Goal: Task Accomplishment & Management: Complete application form

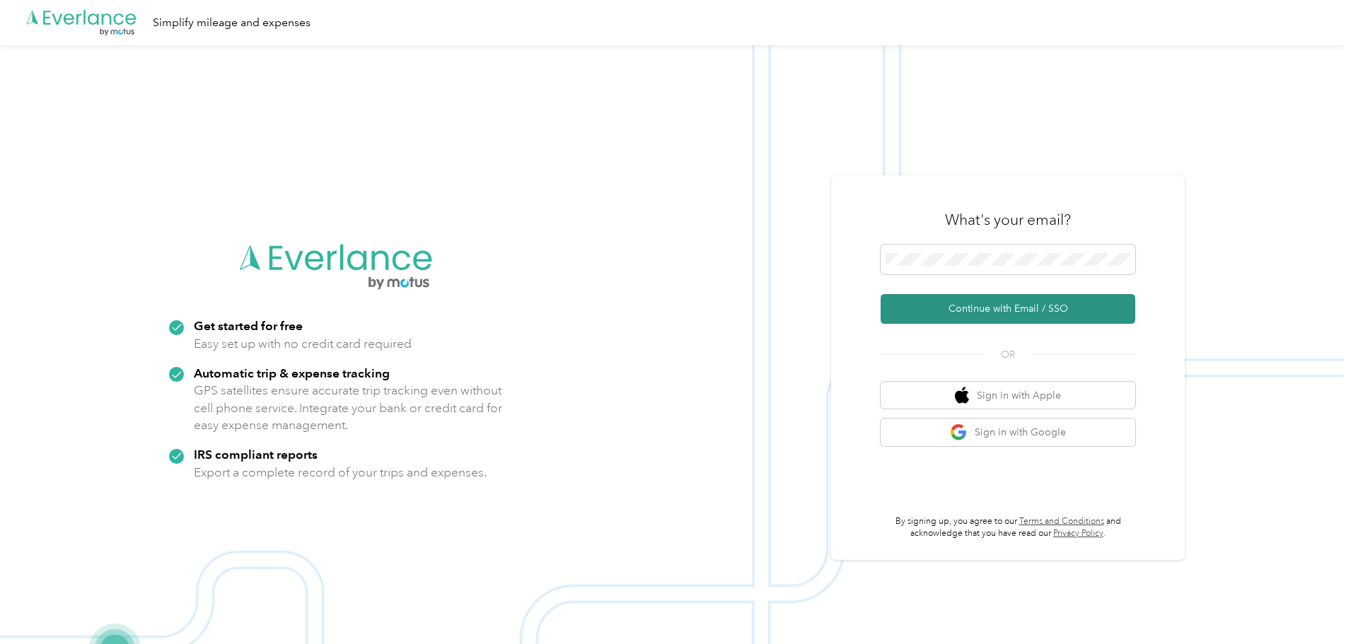
click at [991, 303] on button "Continue with Email / SSO" at bounding box center [1008, 309] width 255 height 30
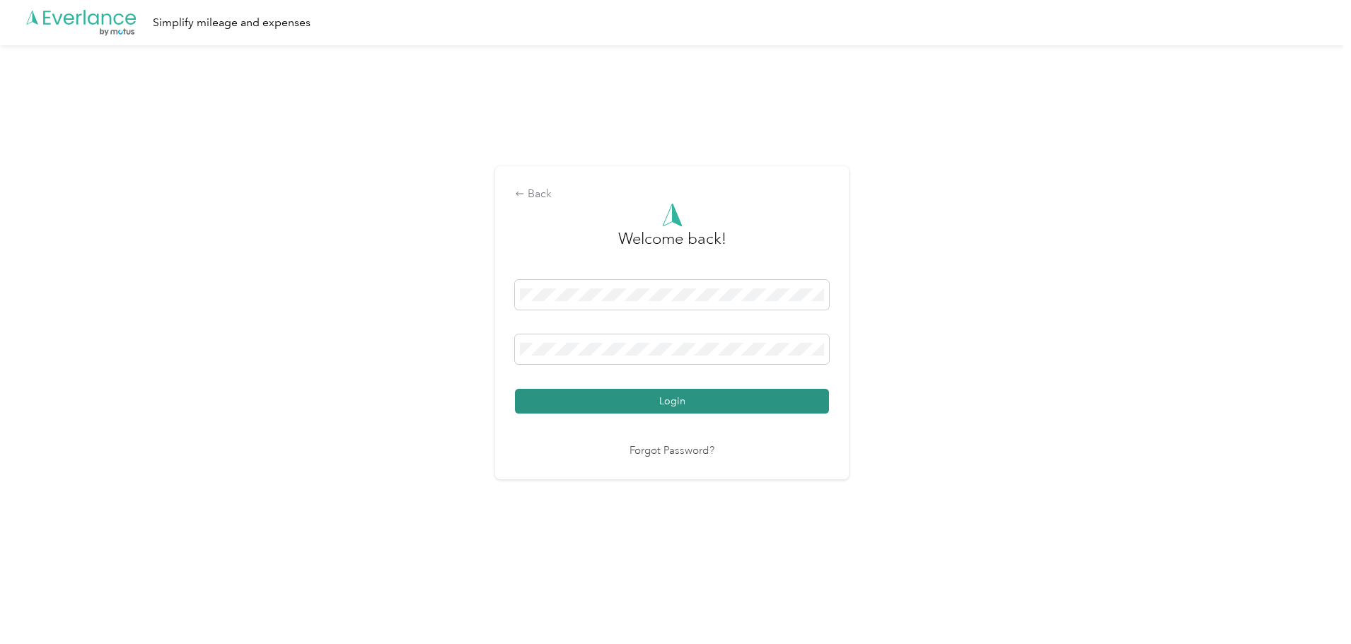
click at [685, 400] on button "Login" at bounding box center [672, 401] width 314 height 25
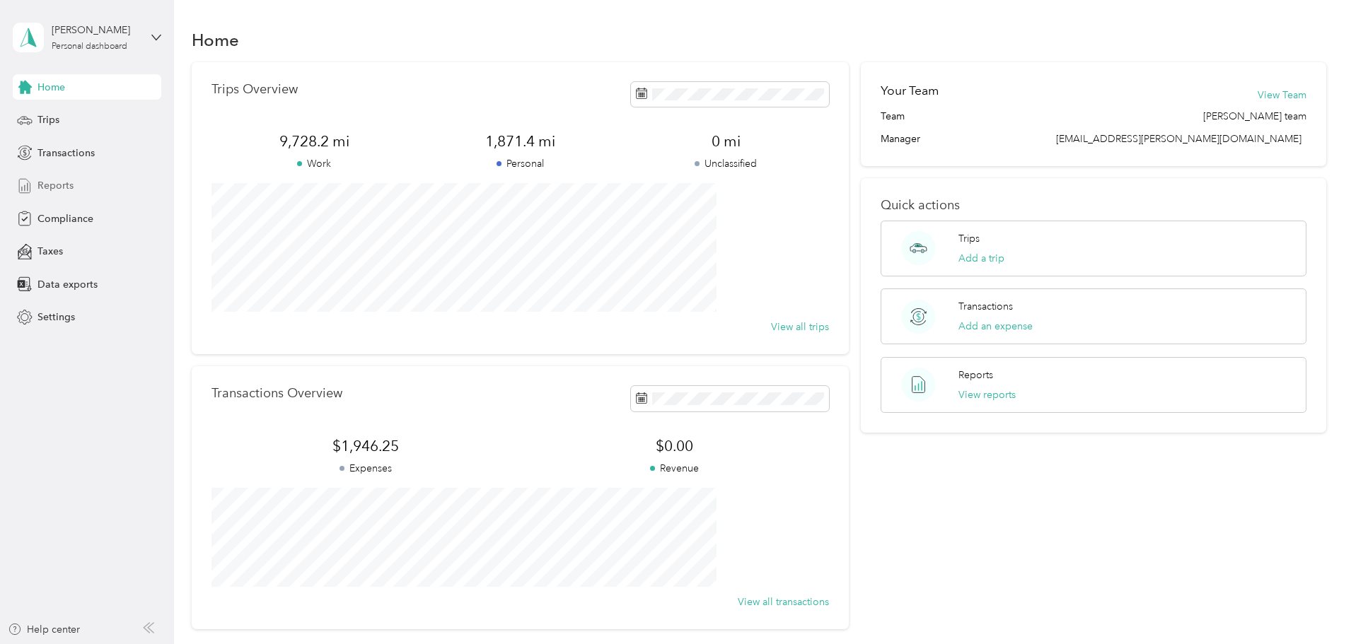
click at [58, 185] on span "Reports" at bounding box center [55, 185] width 36 height 15
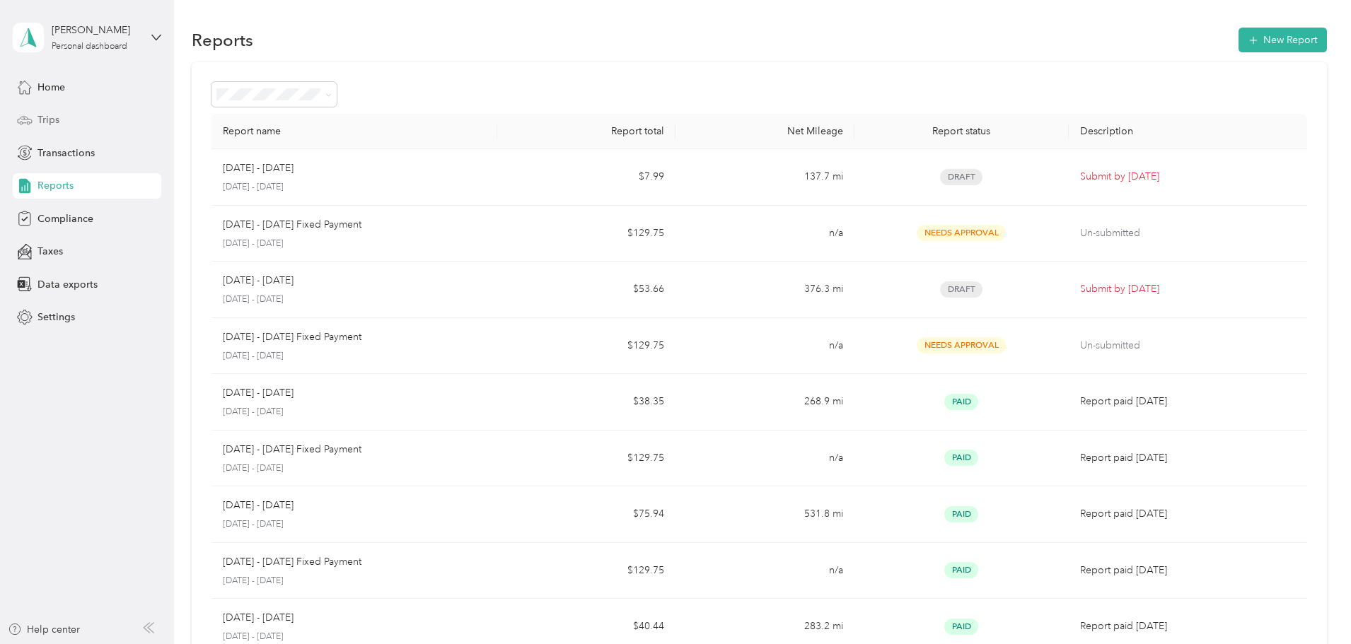
click at [52, 121] on span "Trips" at bounding box center [48, 119] width 22 height 15
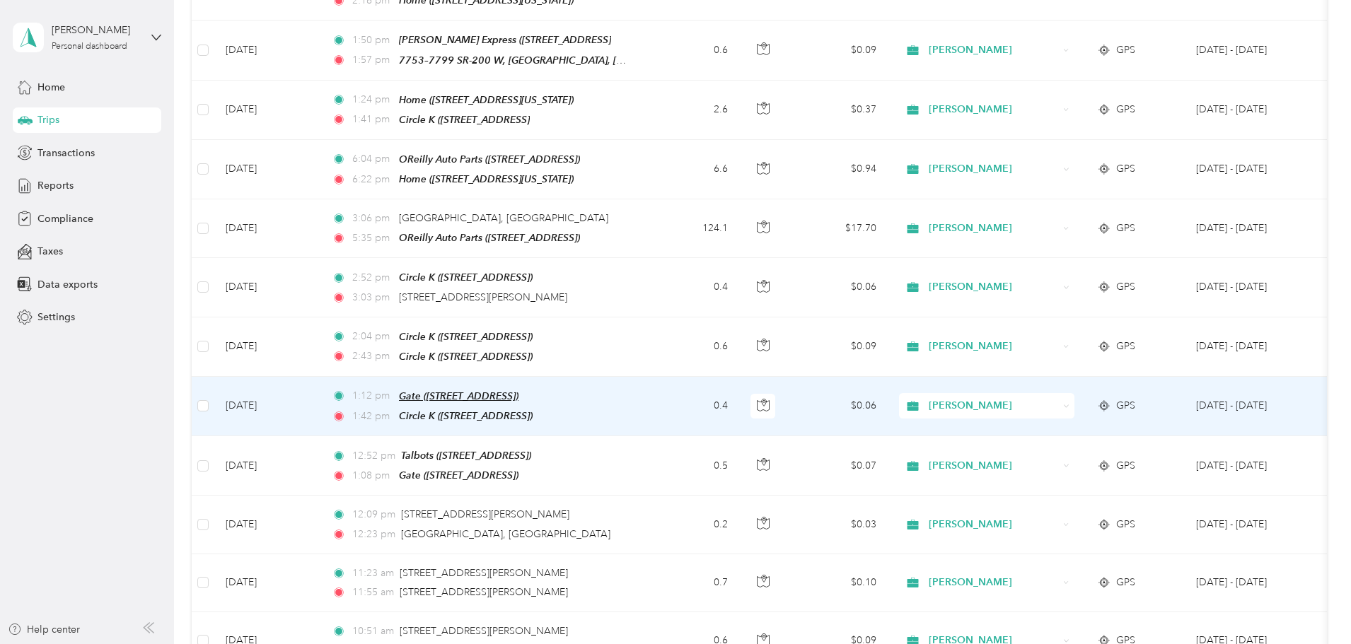
scroll to position [1061, 0]
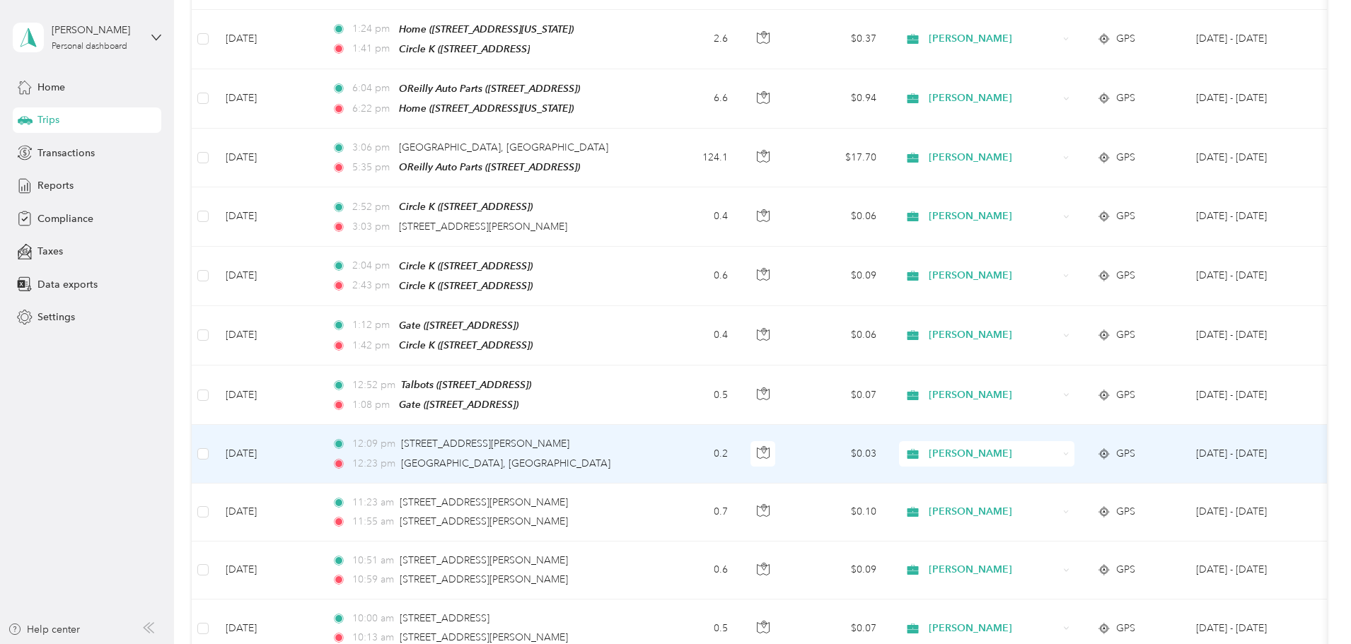
click at [1070, 451] on icon at bounding box center [1066, 454] width 6 height 6
click at [1099, 480] on span "Personal" at bounding box center [1094, 479] width 131 height 15
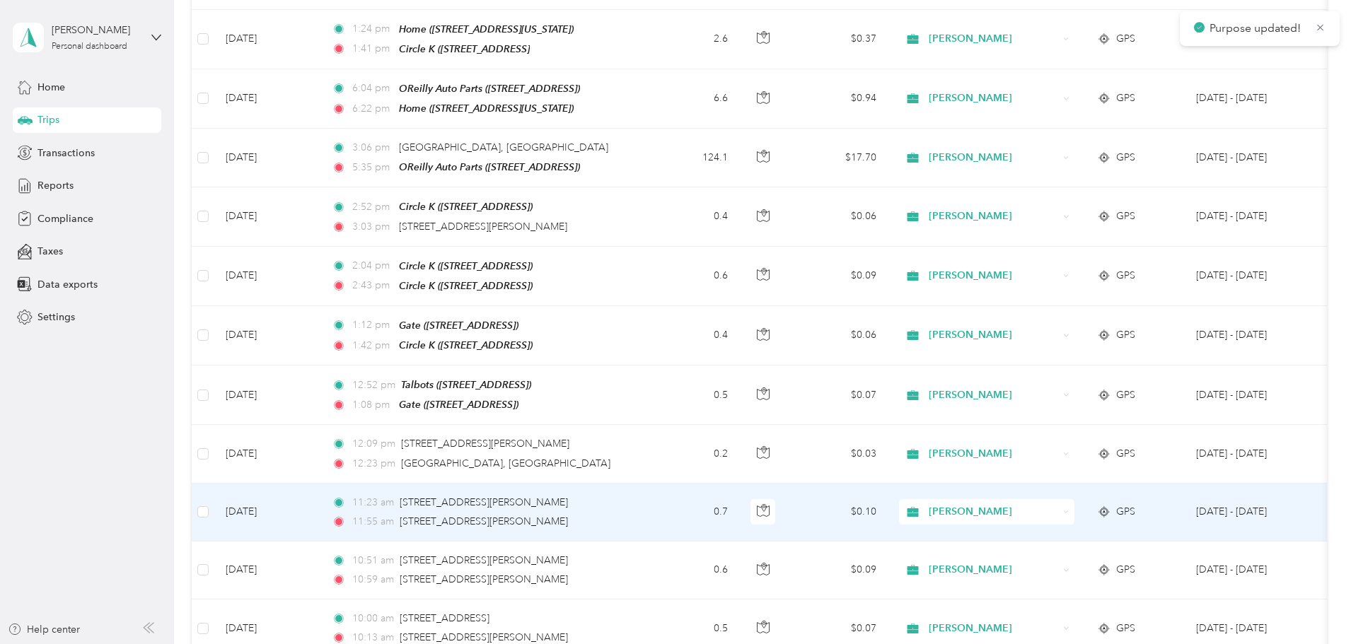
click at [1058, 504] on span "[PERSON_NAME]" at bounding box center [993, 512] width 129 height 16
click at [1067, 538] on span "Personal" at bounding box center [1094, 537] width 131 height 15
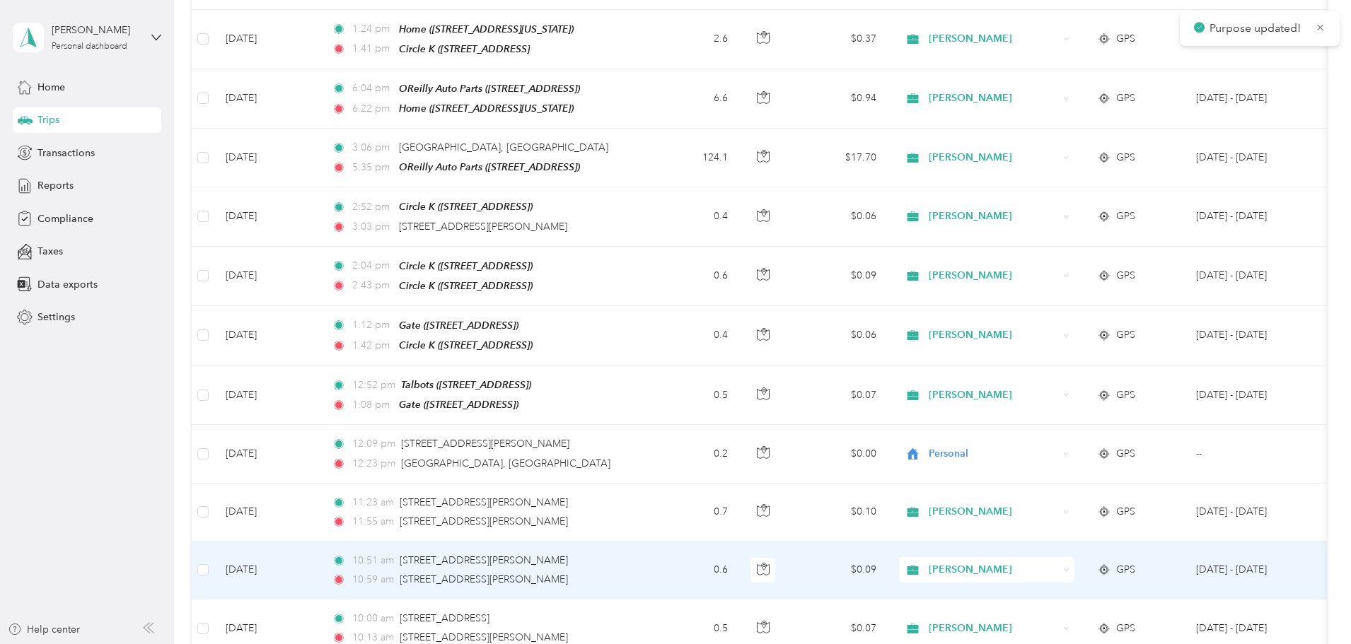
click at [1058, 562] on span "[PERSON_NAME]" at bounding box center [993, 570] width 129 height 16
click at [1049, 591] on span "Personal" at bounding box center [1094, 595] width 131 height 15
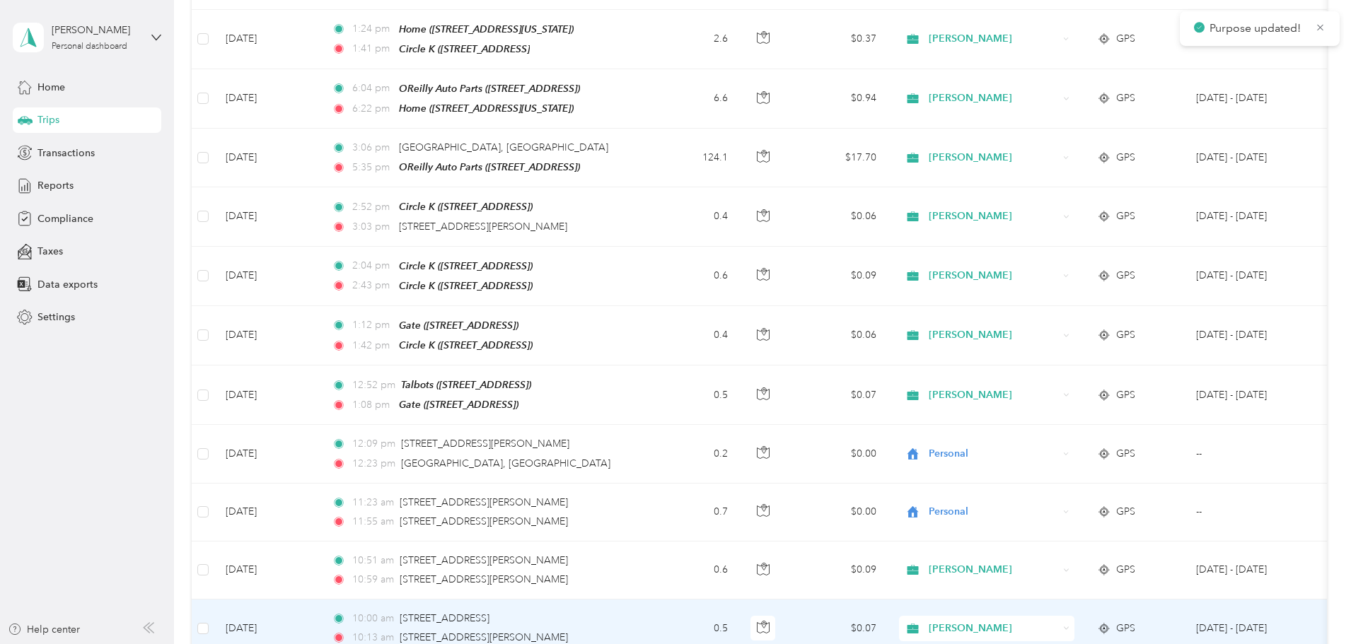
scroll to position [1132, 0]
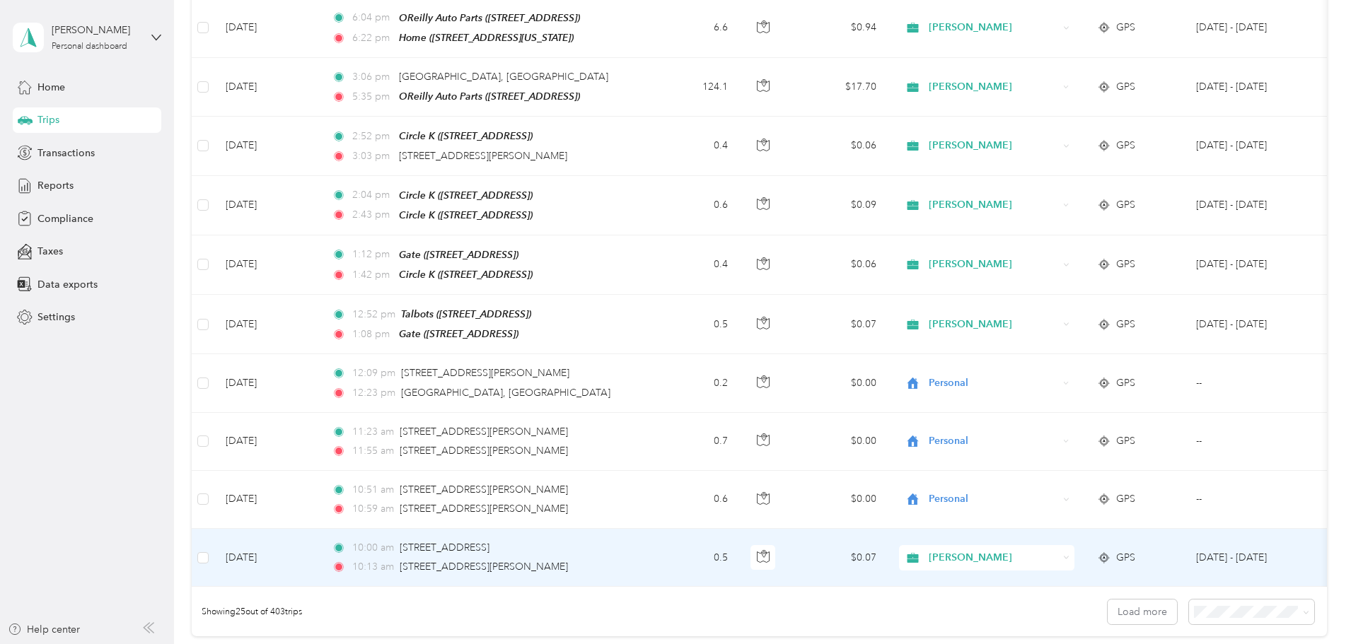
click at [1058, 550] on span "[PERSON_NAME]" at bounding box center [993, 558] width 129 height 16
click at [1051, 581] on span "Personal" at bounding box center [1094, 577] width 131 height 15
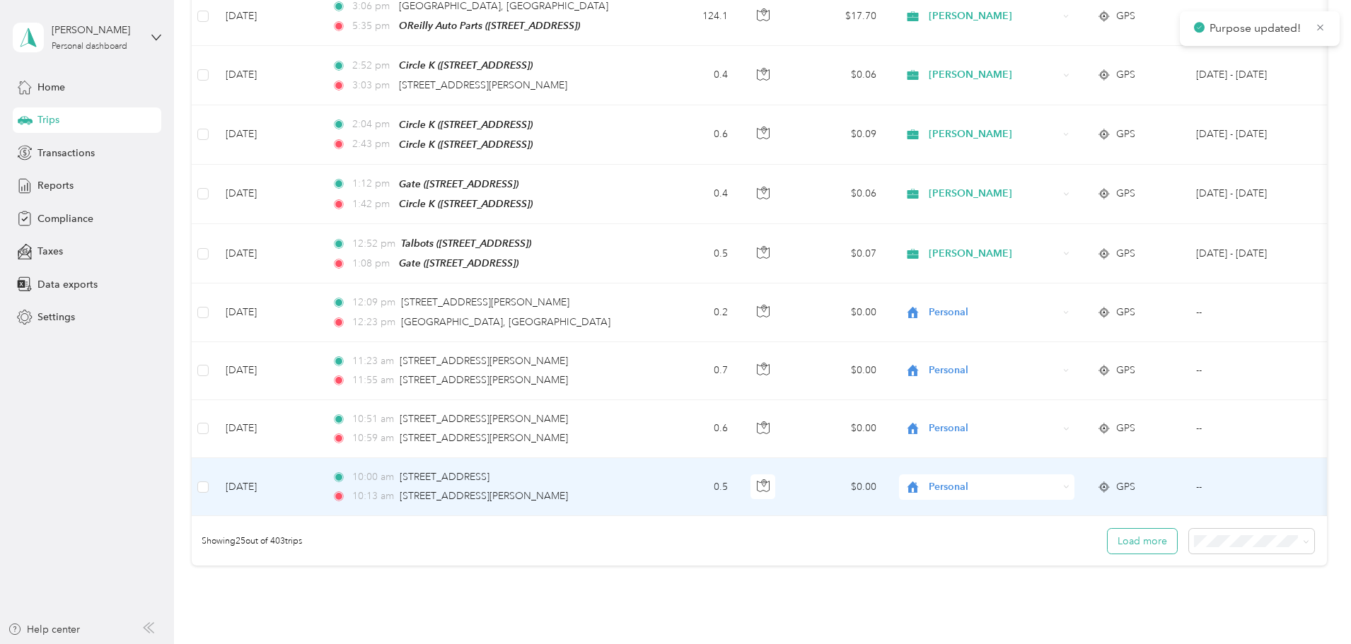
click at [1108, 530] on button "Load more" at bounding box center [1142, 541] width 69 height 25
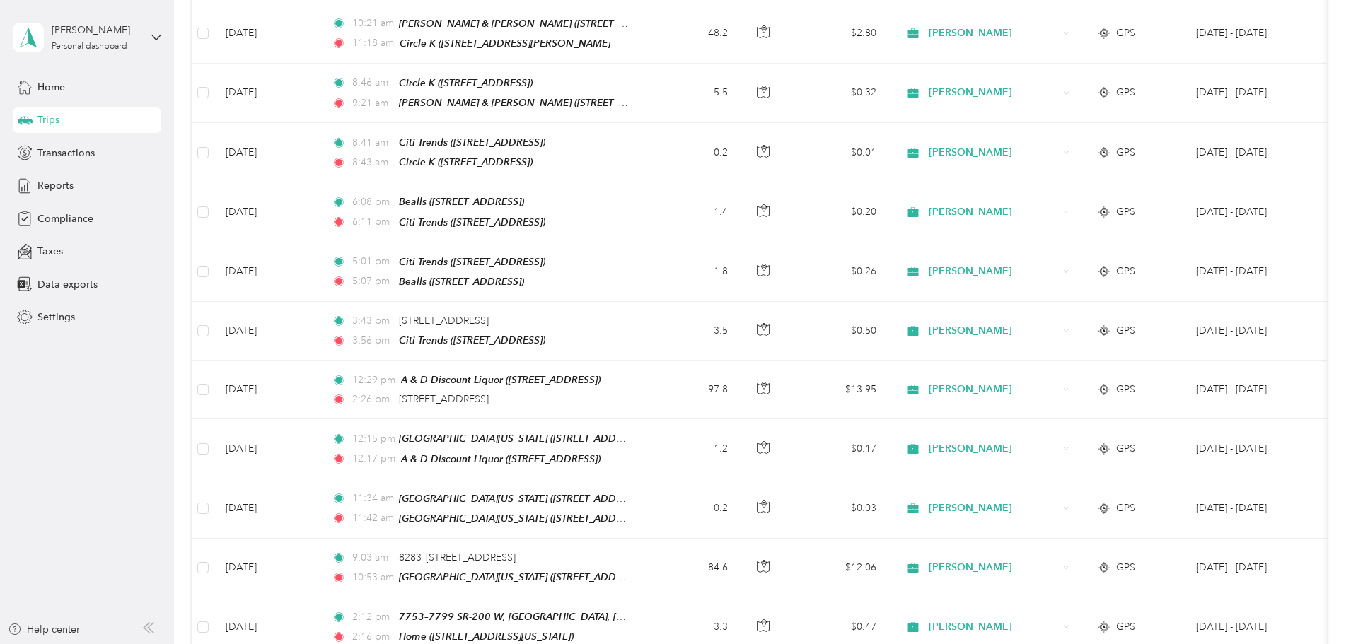
scroll to position [0, 0]
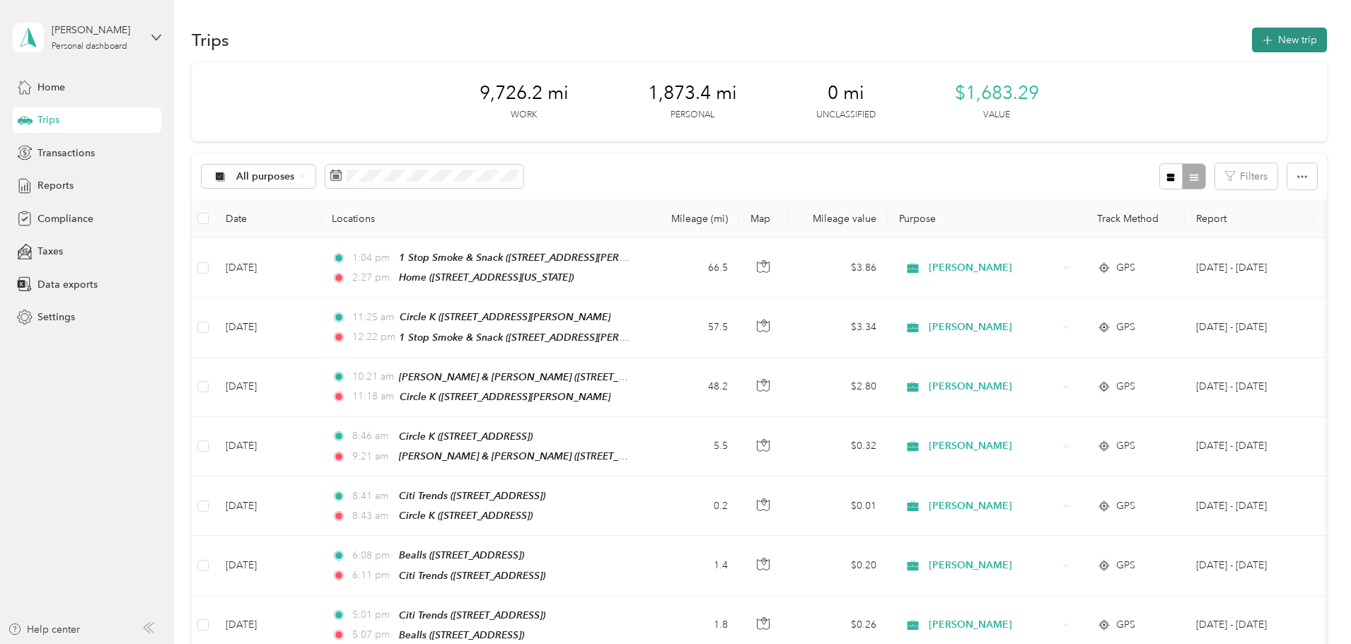
click at [1252, 42] on button "New trip" at bounding box center [1289, 40] width 75 height 25
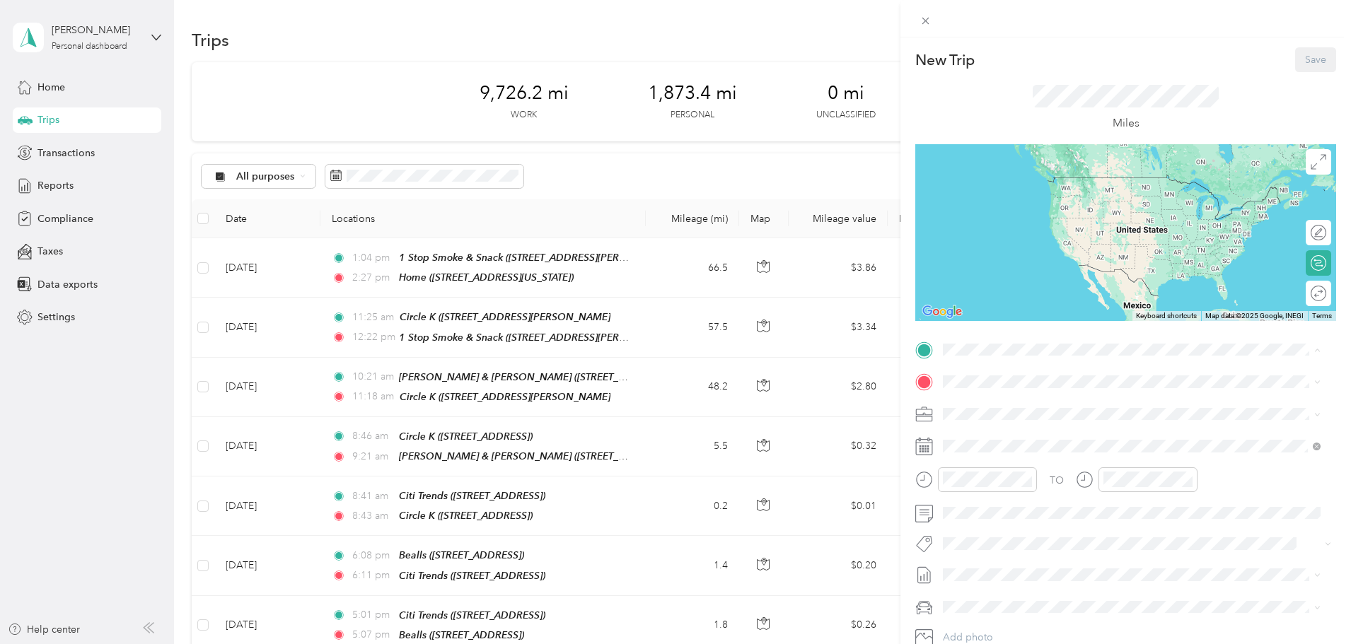
click at [985, 406] on strong "Home" at bounding box center [984, 406] width 28 height 13
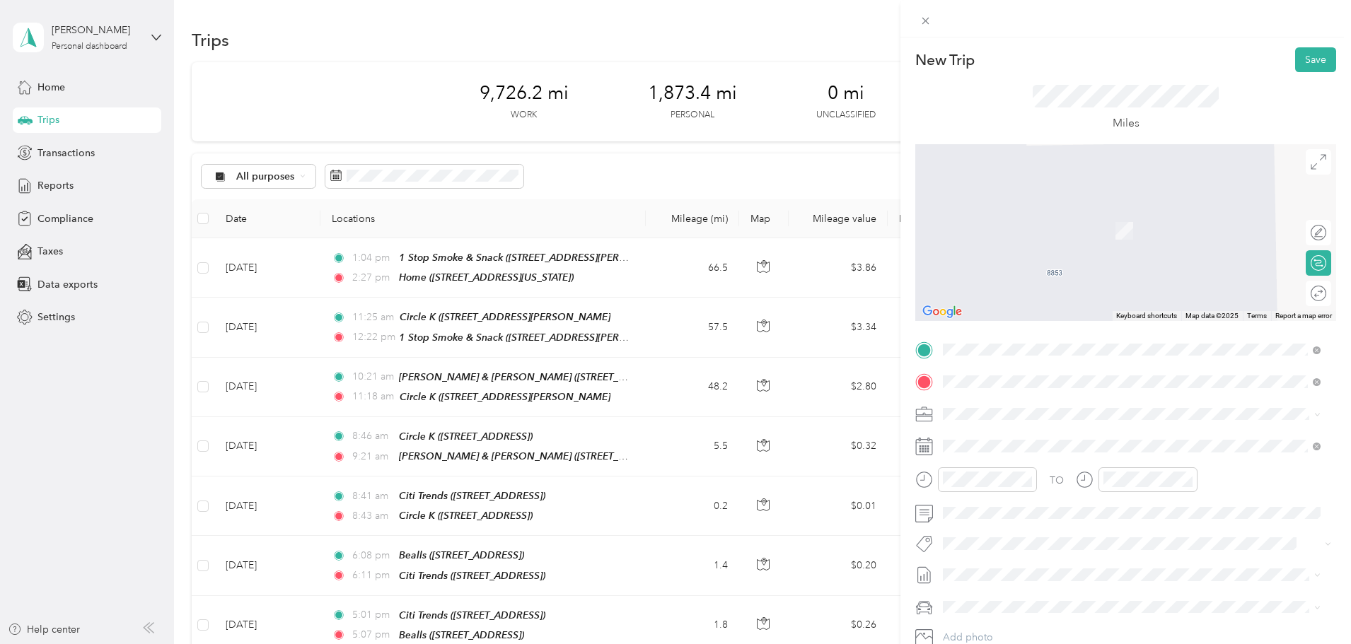
click at [1019, 499] on div "TEAM Gate [STREET_ADDRESS][PERSON_NAME]" at bounding box center [1054, 498] width 168 height 35
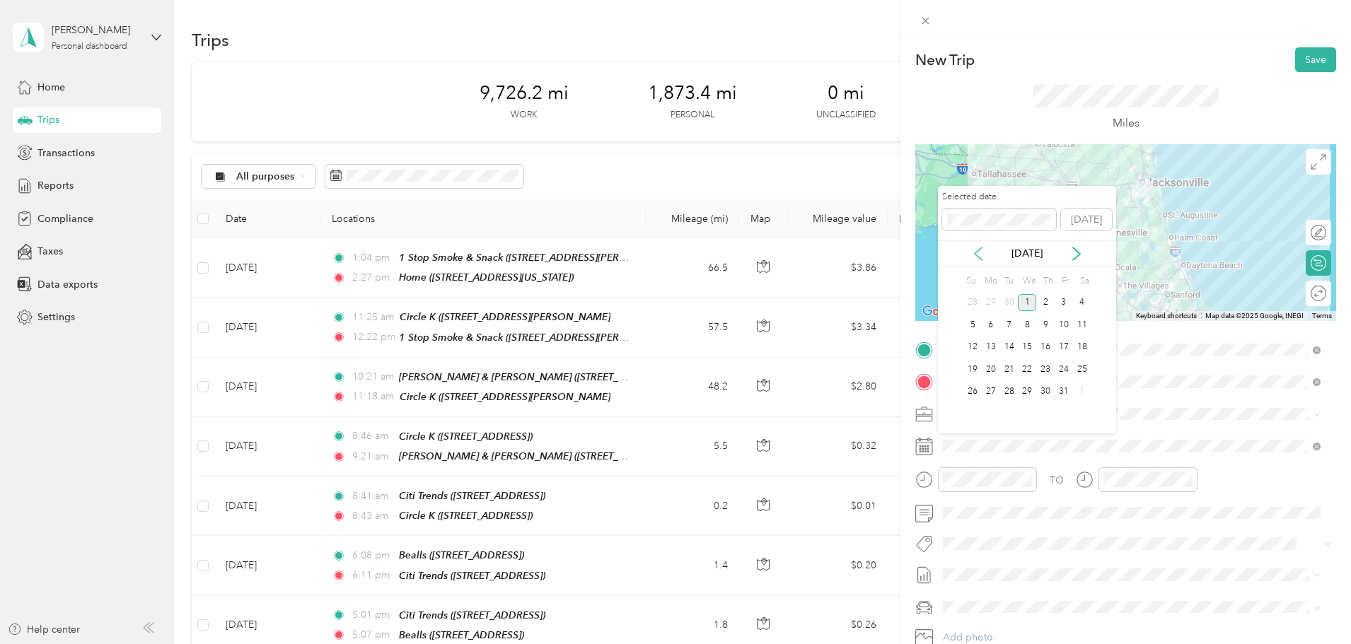
click at [975, 251] on icon at bounding box center [978, 254] width 14 height 14
click at [1011, 344] on div "16" at bounding box center [1009, 348] width 18 height 18
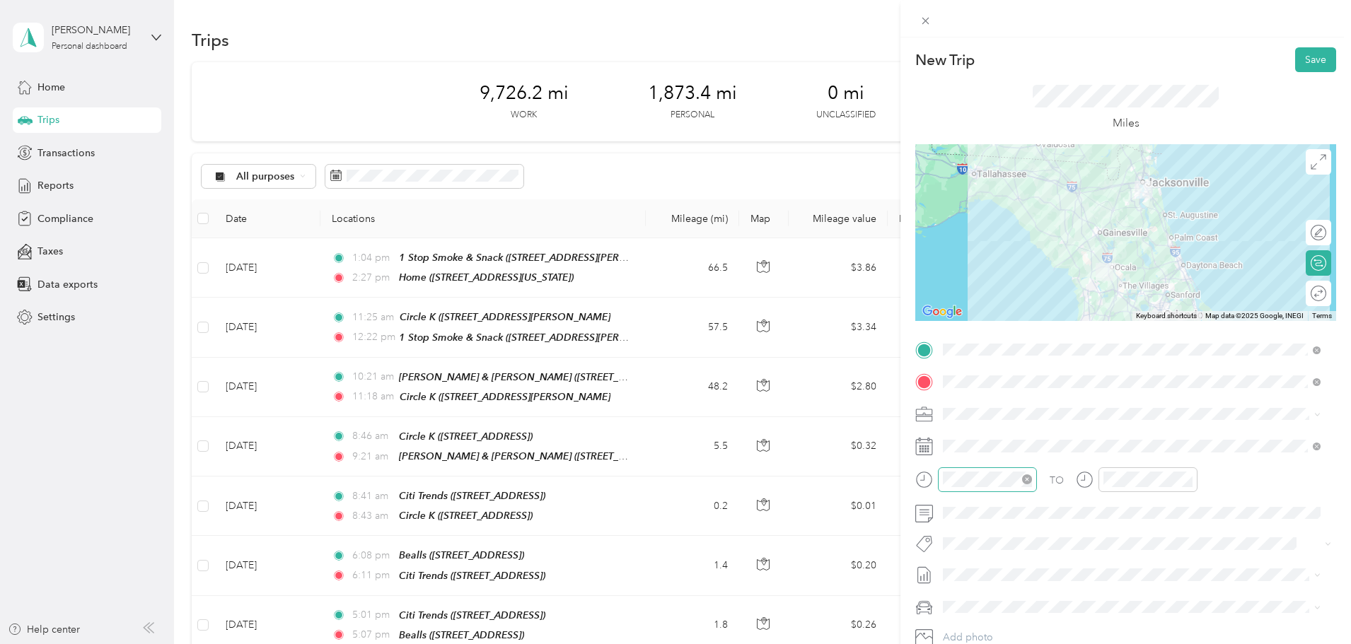
click at [1024, 479] on icon "close-circle" at bounding box center [1027, 480] width 10 height 10
click at [957, 423] on div "07" at bounding box center [958, 429] width 34 height 20
click at [995, 367] on div "30" at bounding box center [998, 367] width 34 height 20
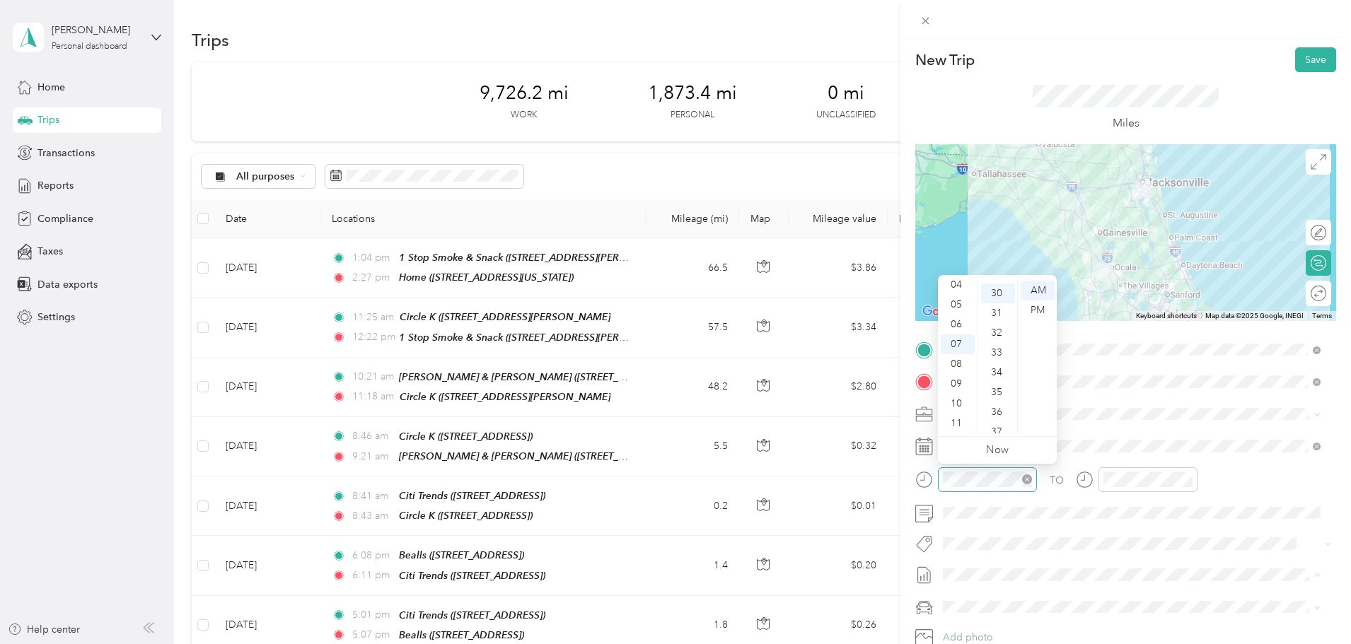
scroll to position [594, 0]
click at [1041, 290] on div "AM" at bounding box center [1038, 291] width 34 height 20
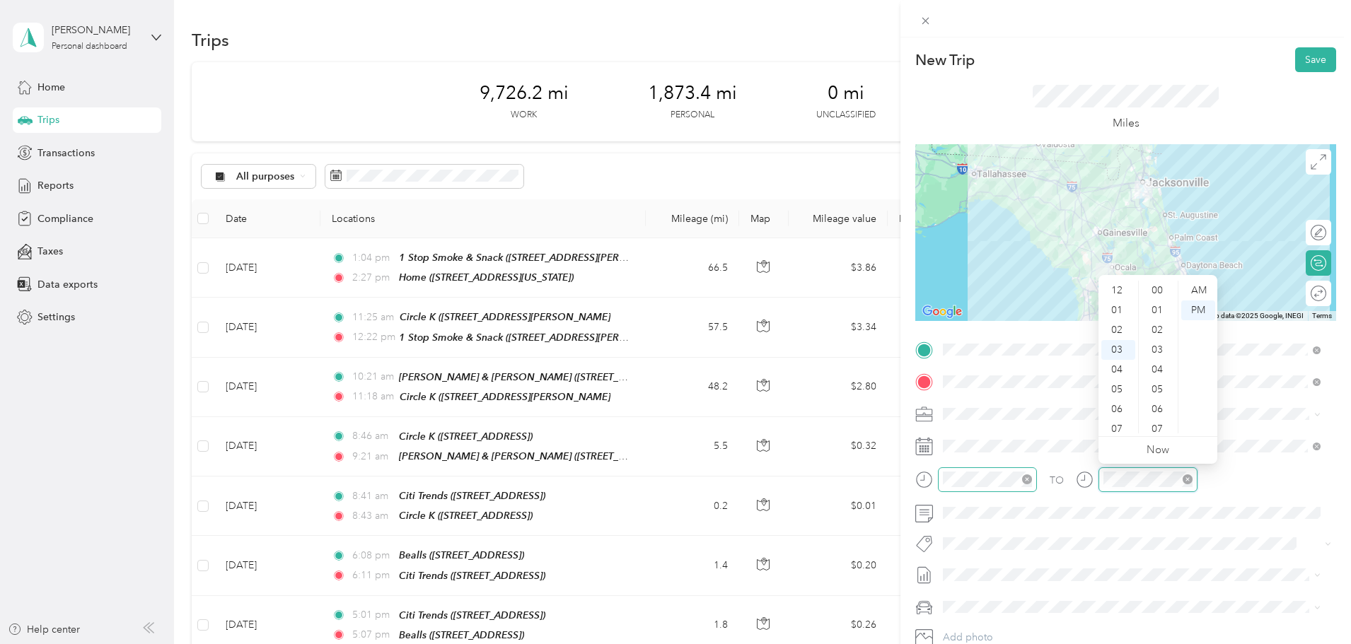
scroll to position [872, 0]
click at [1123, 409] on div "09" at bounding box center [1118, 410] width 34 height 20
click at [1158, 311] on div "45" at bounding box center [1159, 311] width 34 height 20
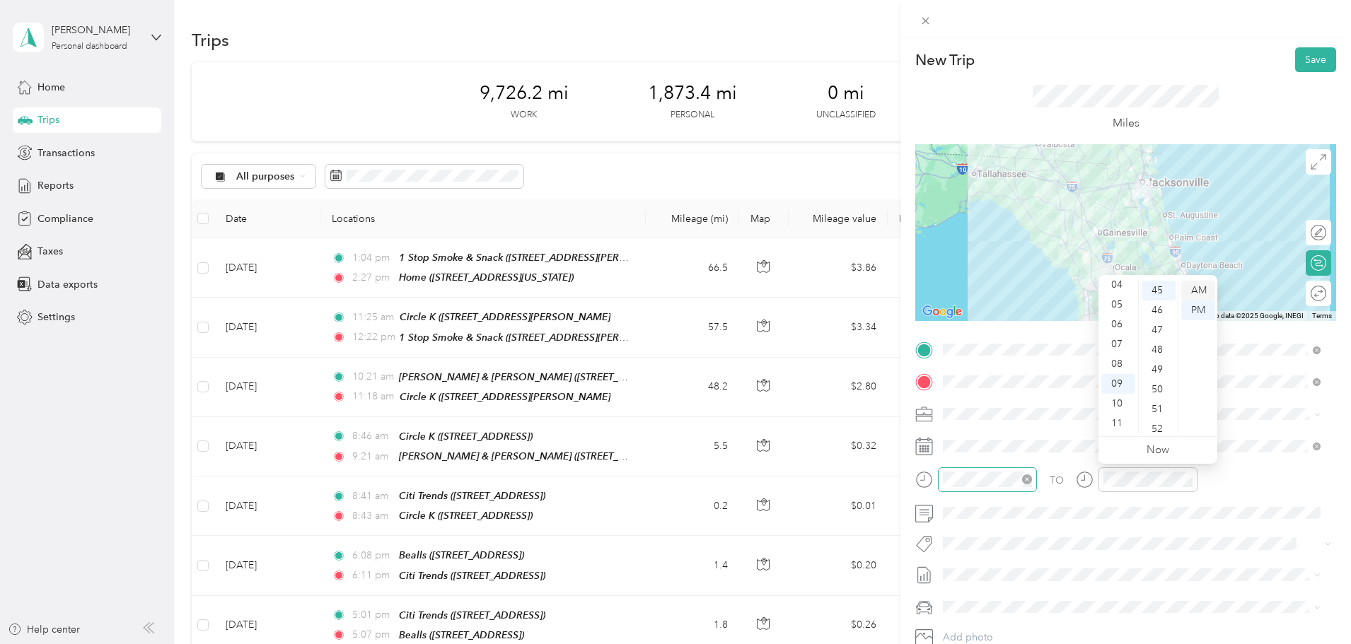
click at [1198, 288] on div "AM" at bounding box center [1198, 291] width 34 height 20
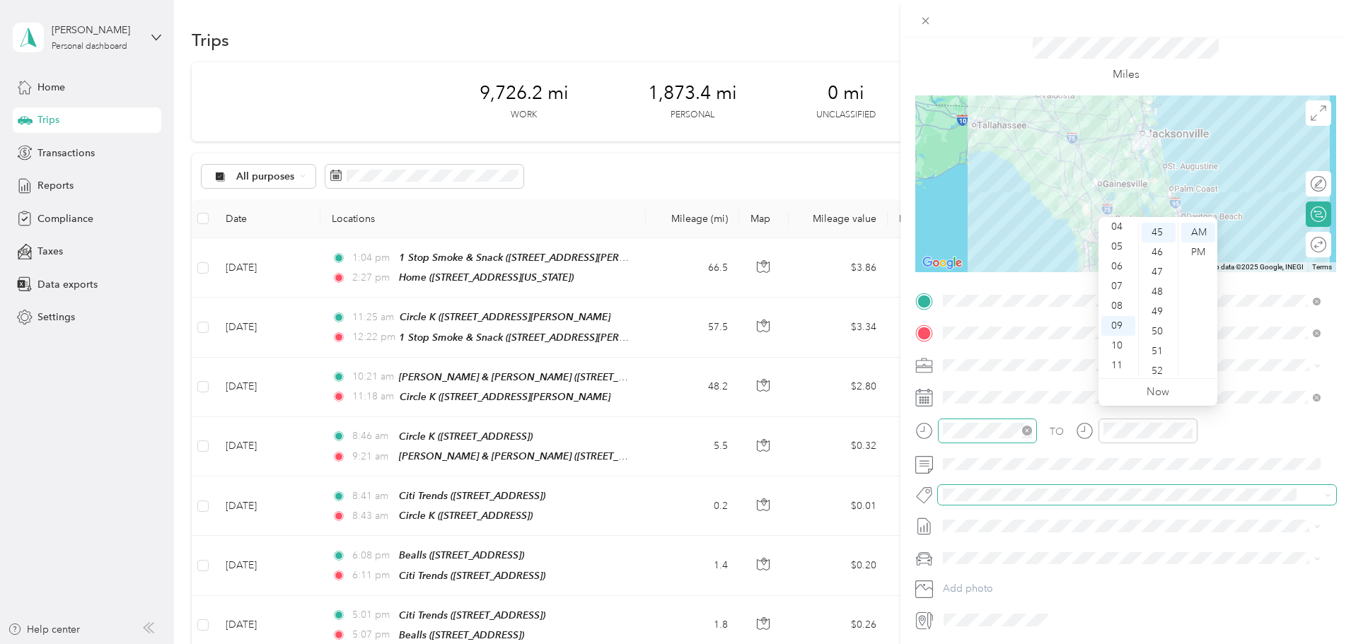
scroll to position [71, 0]
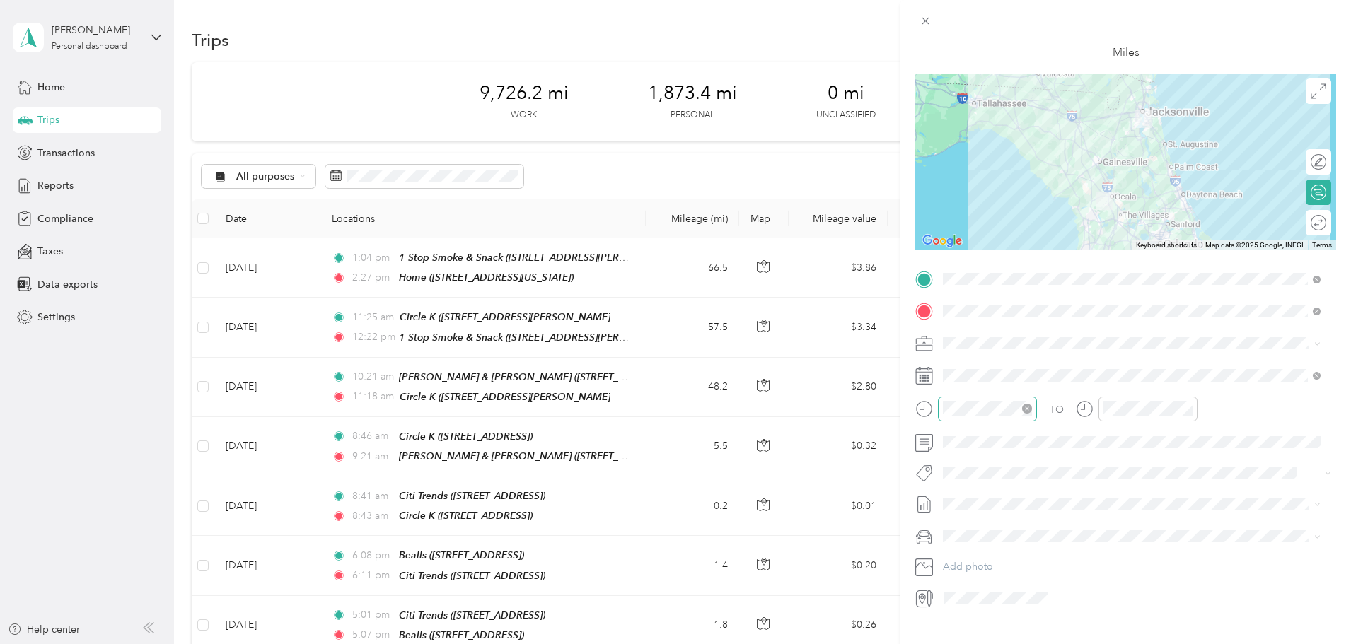
click at [1002, 551] on span "[DATE] - [DATE]" at bounding box center [978, 547] width 71 height 15
click at [997, 581] on span "[PERSON_NAME]-80" at bounding box center [994, 586] width 93 height 12
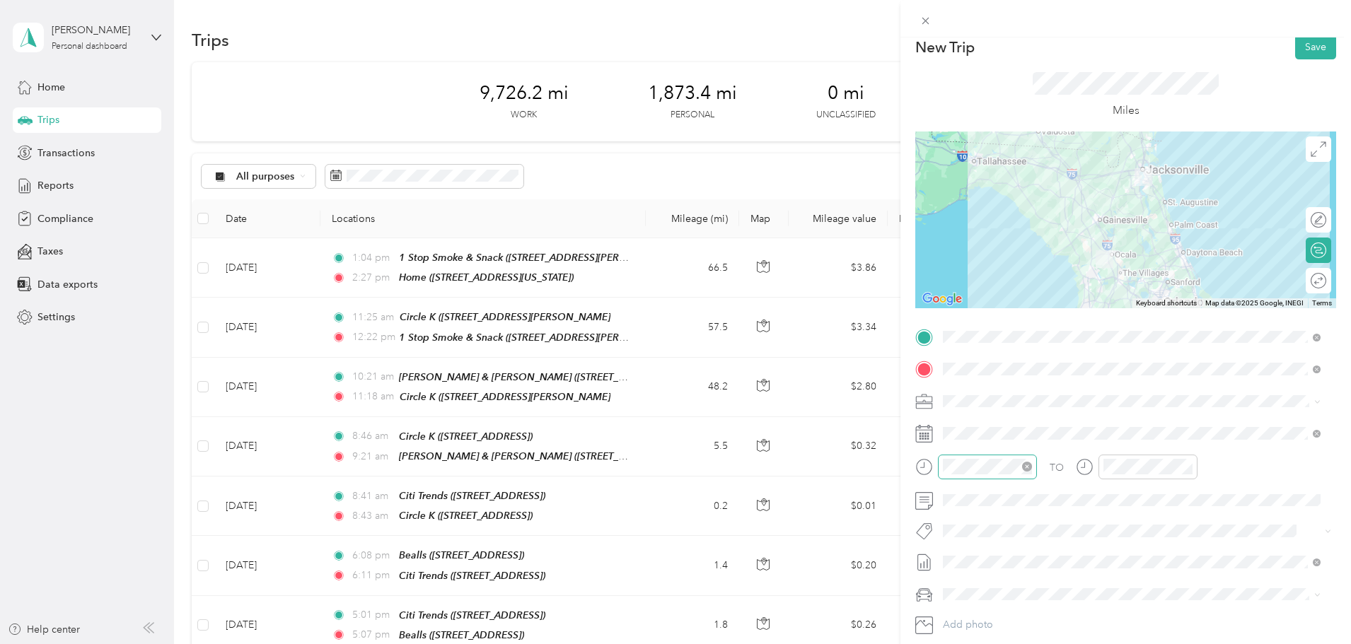
scroll to position [0, 0]
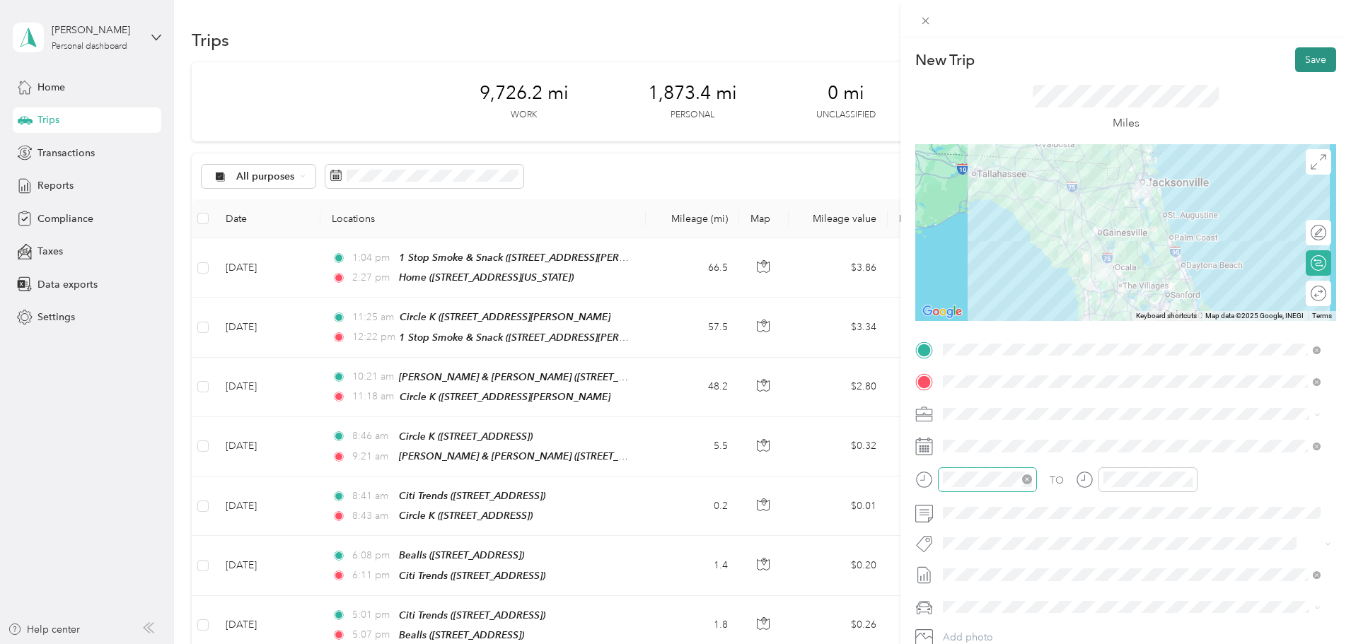
click at [1295, 59] on button "Save" at bounding box center [1315, 59] width 41 height 25
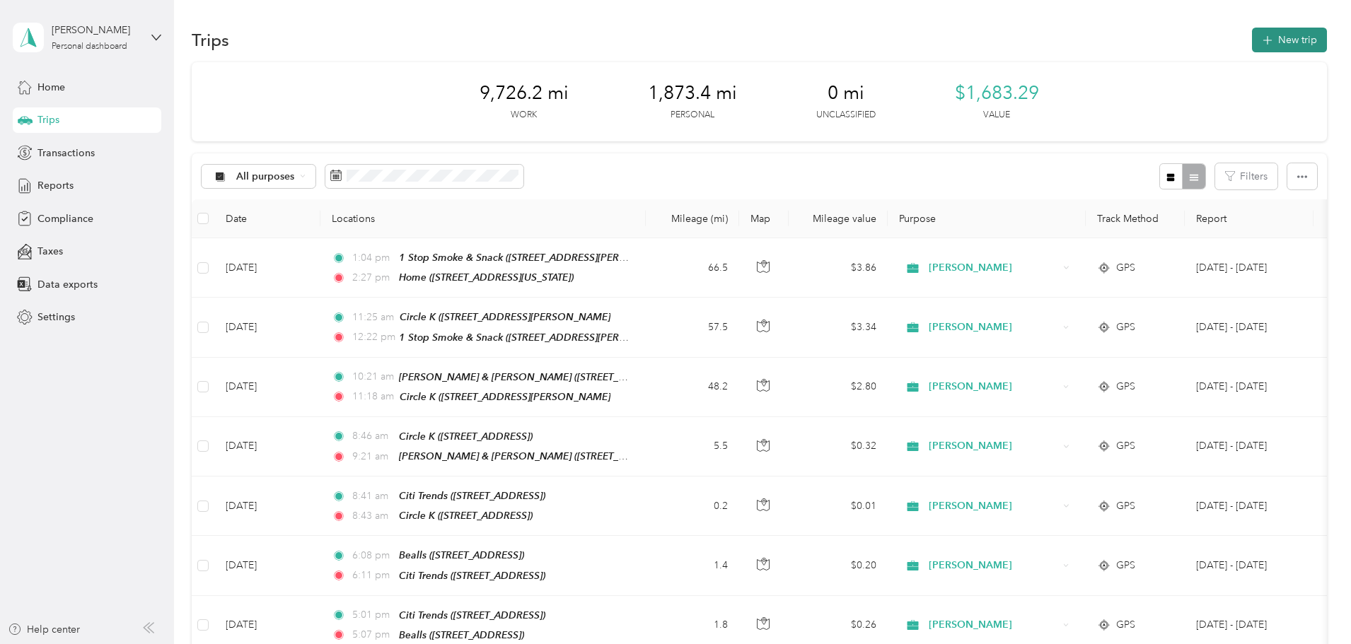
click at [1252, 39] on button "New trip" at bounding box center [1289, 40] width 75 height 25
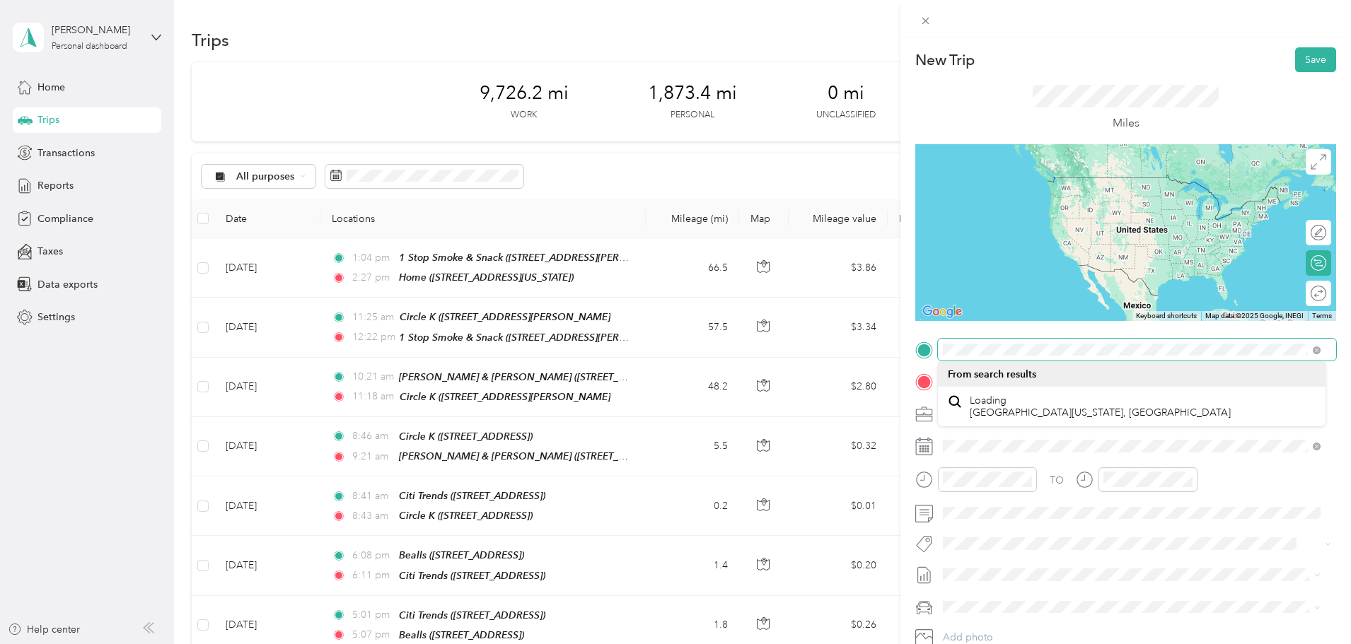
click at [850, 366] on div "New Trip Save This trip cannot be edited because it is either under review, app…" at bounding box center [675, 322] width 1351 height 644
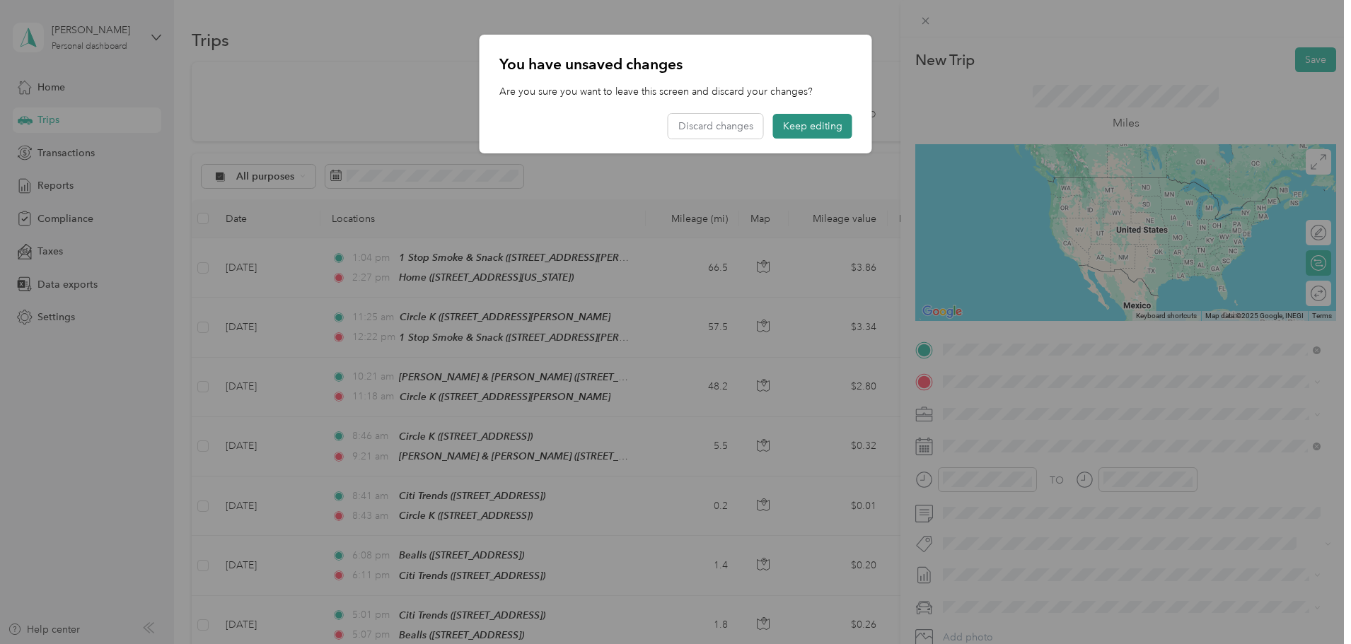
click at [812, 129] on button "Keep editing" at bounding box center [812, 126] width 79 height 25
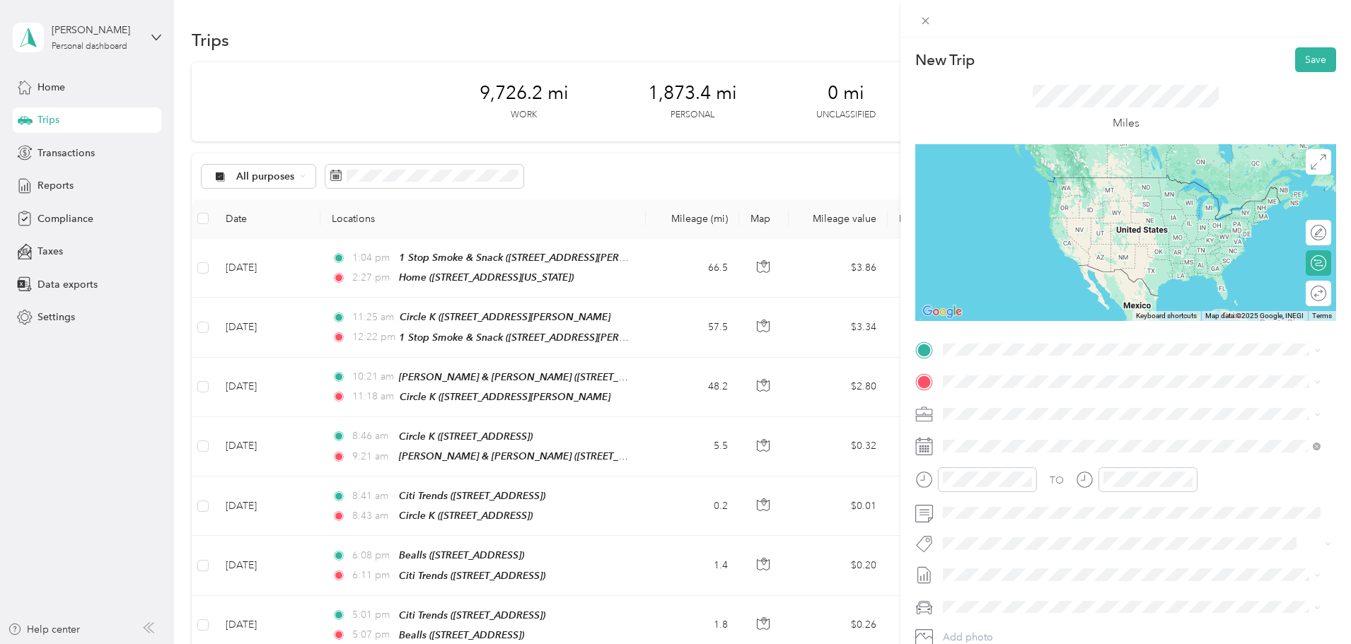
click at [1004, 516] on span "[STREET_ADDRESS][PERSON_NAME][US_STATE]" at bounding box center [1080, 519] width 220 height 12
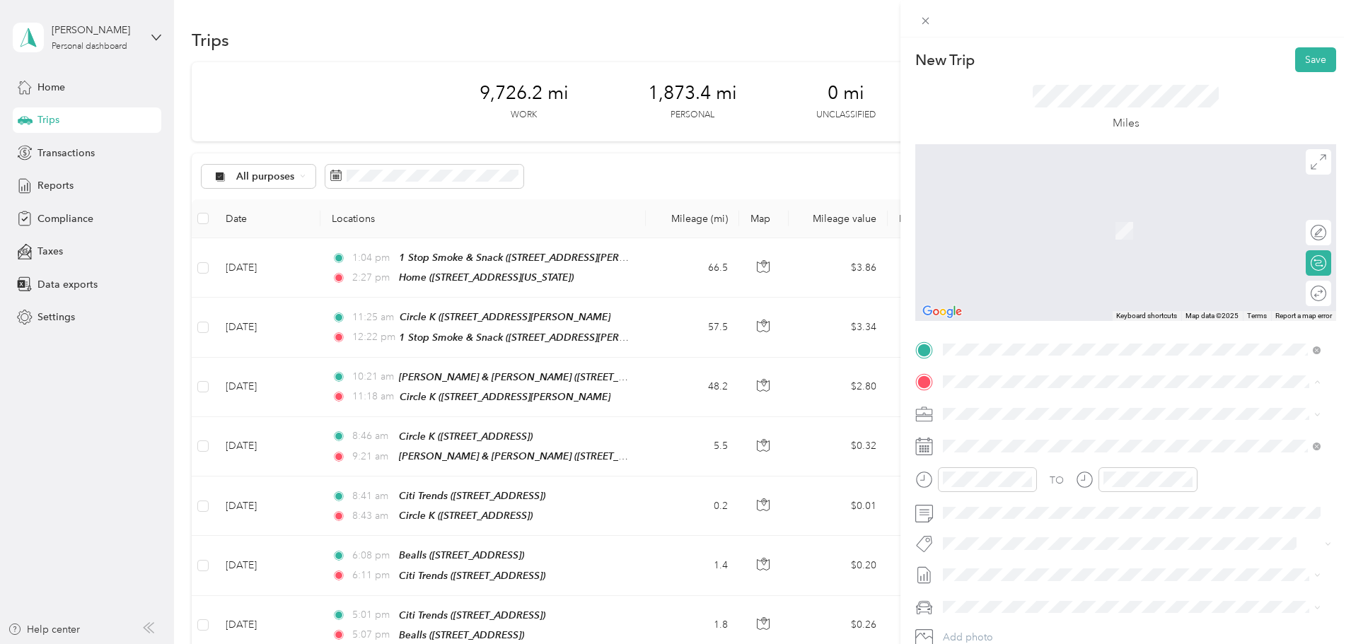
click at [982, 438] on strong "Home" at bounding box center [984, 438] width 28 height 13
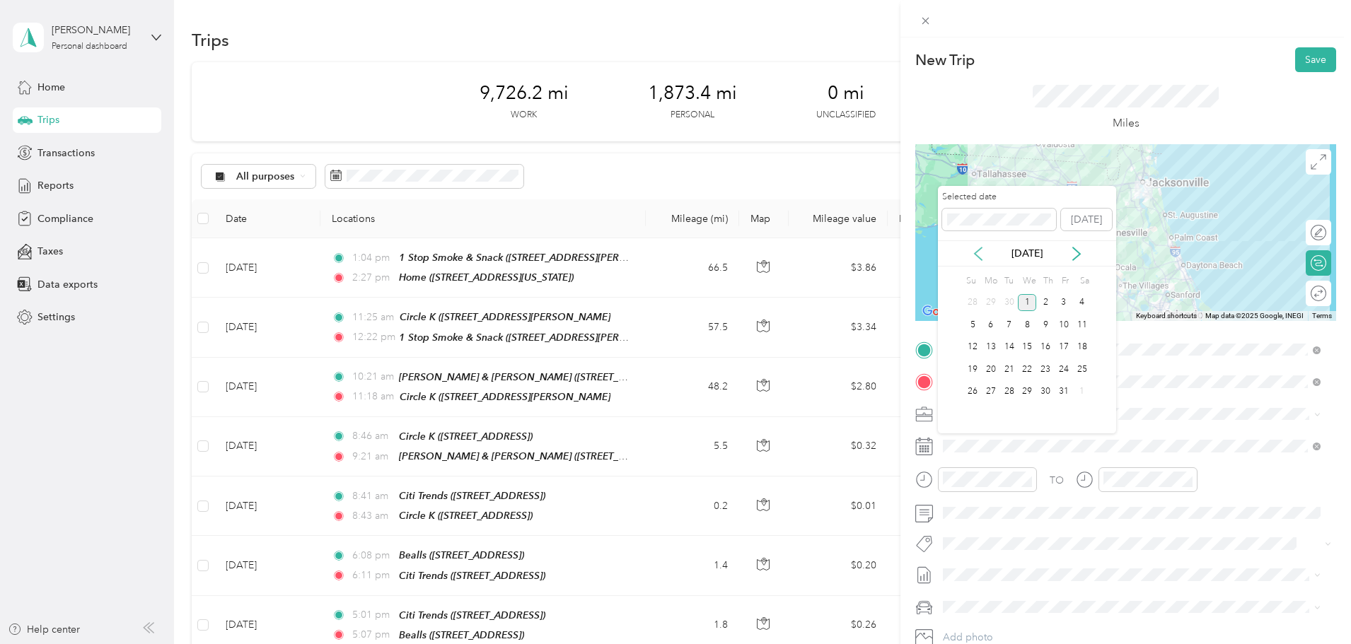
click at [975, 253] on icon at bounding box center [978, 254] width 7 height 13
click at [1011, 347] on div "16" at bounding box center [1009, 348] width 18 height 18
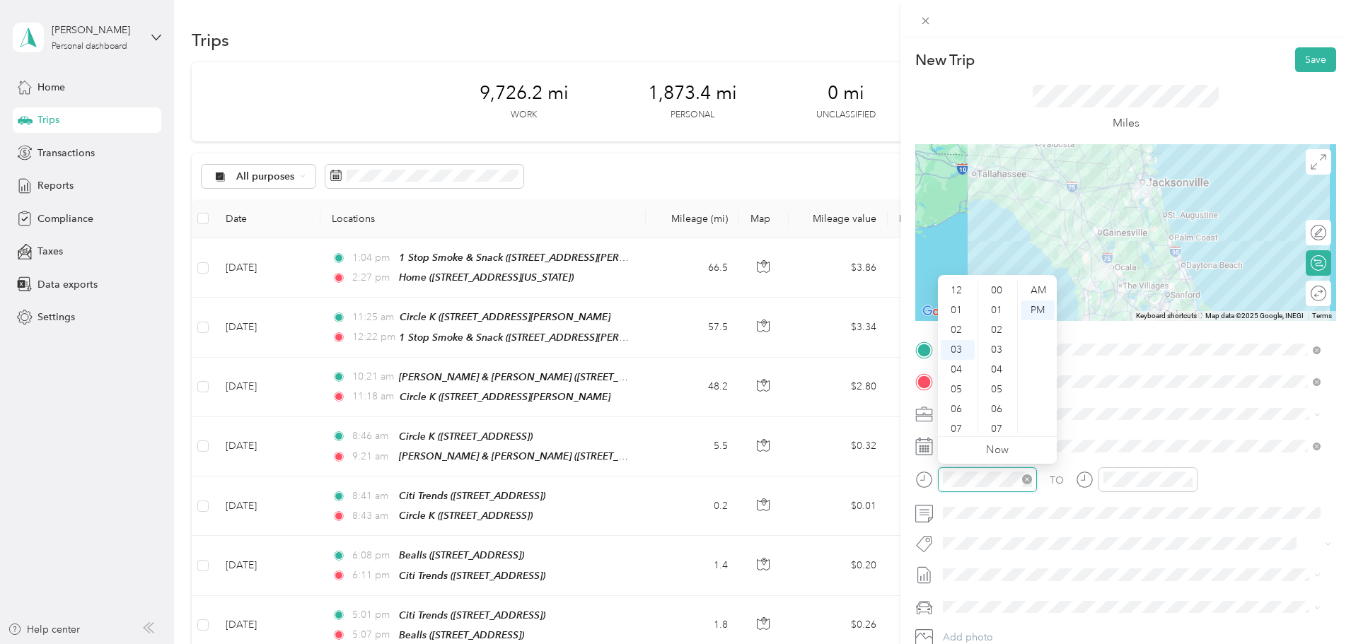
scroll to position [59, 0]
click at [1026, 477] on icon "close-circle" at bounding box center [1027, 480] width 10 height 10
click at [960, 424] on div "11" at bounding box center [958, 424] width 34 height 20
click at [1036, 291] on div "AM" at bounding box center [1038, 291] width 34 height 20
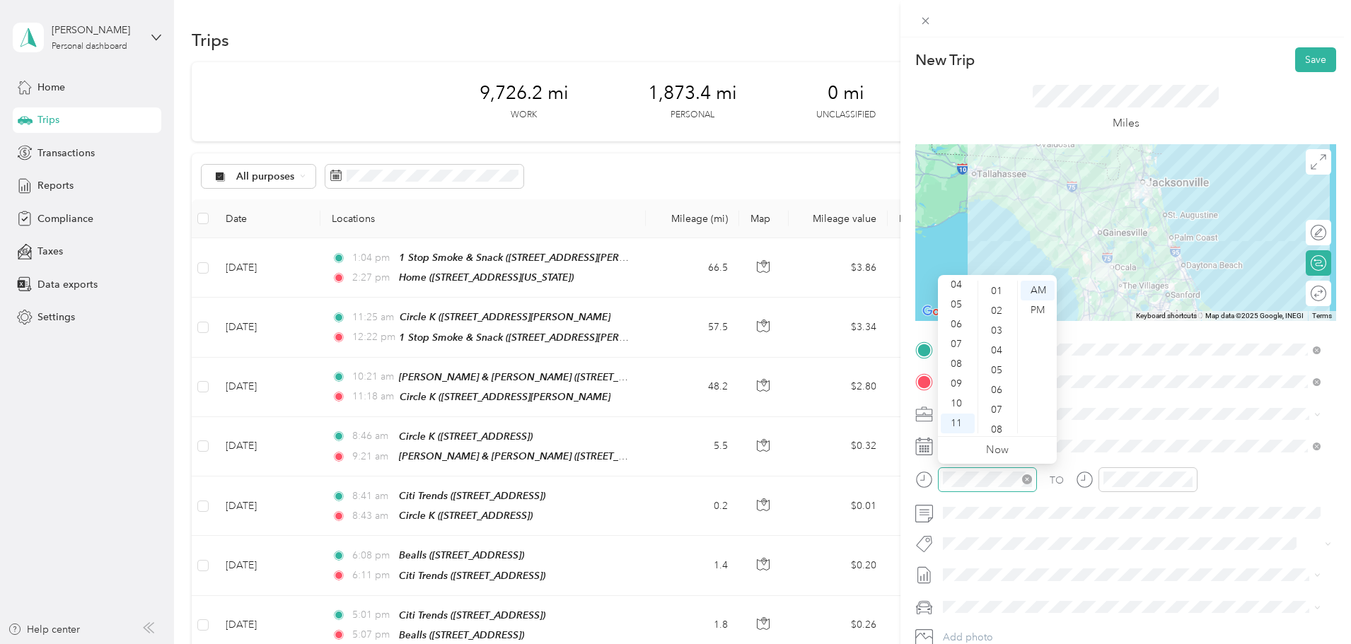
scroll to position [0, 0]
click at [997, 291] on div "00" at bounding box center [998, 291] width 34 height 20
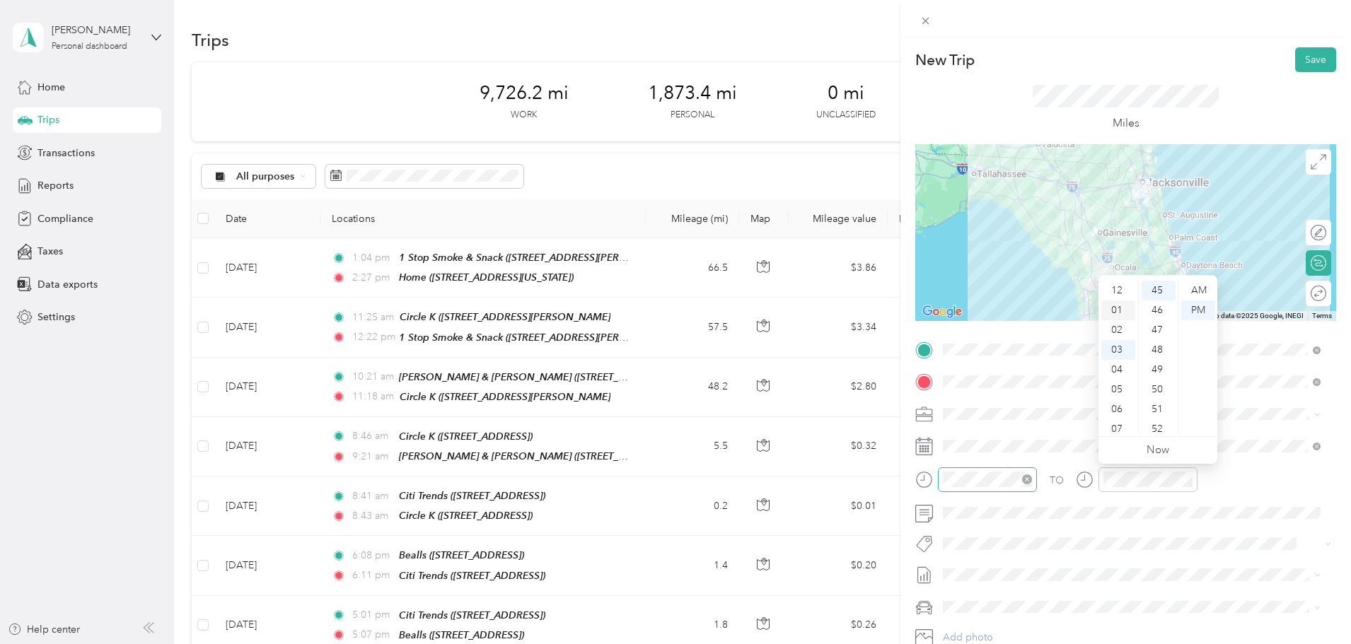
click at [1116, 309] on div "01" at bounding box center [1118, 311] width 34 height 20
click at [1154, 375] on div "15" at bounding box center [1159, 376] width 34 height 20
click at [1195, 311] on div "PM" at bounding box center [1198, 311] width 34 height 20
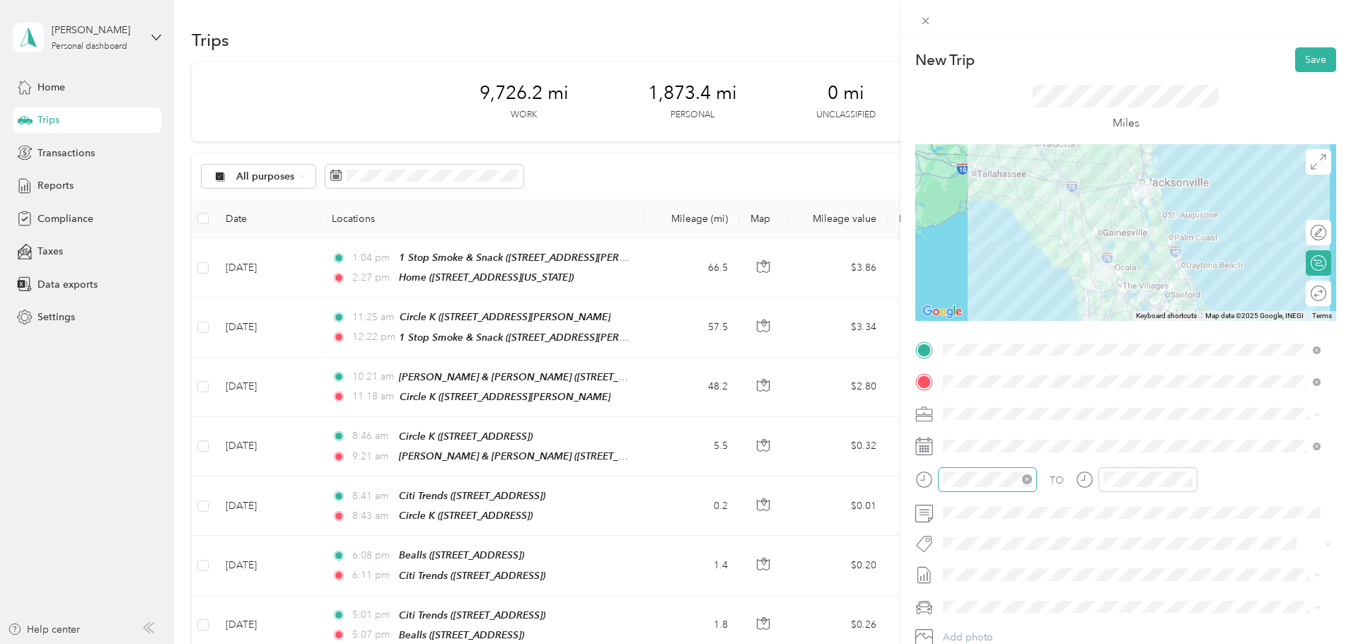
click at [1002, 624] on span "[DATE] - [DATE]" at bounding box center [978, 619] width 71 height 15
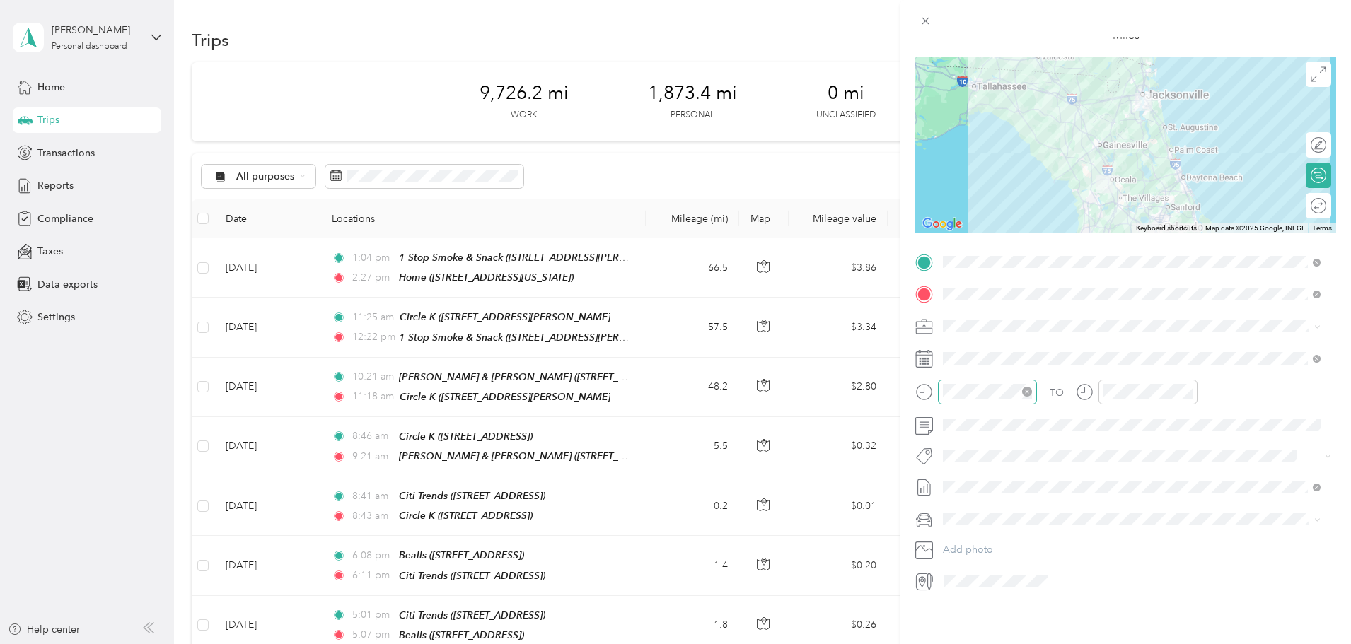
scroll to position [98, 0]
click at [999, 562] on li "[PERSON_NAME]-80" at bounding box center [1132, 558] width 388 height 25
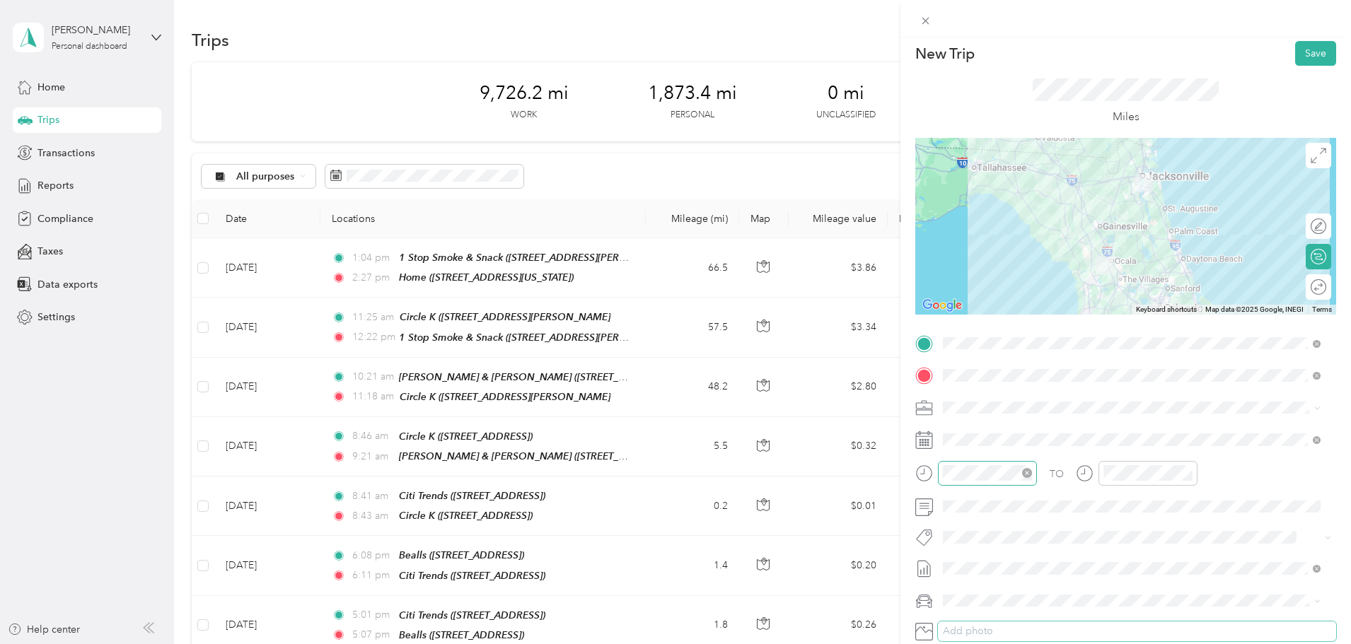
scroll to position [0, 0]
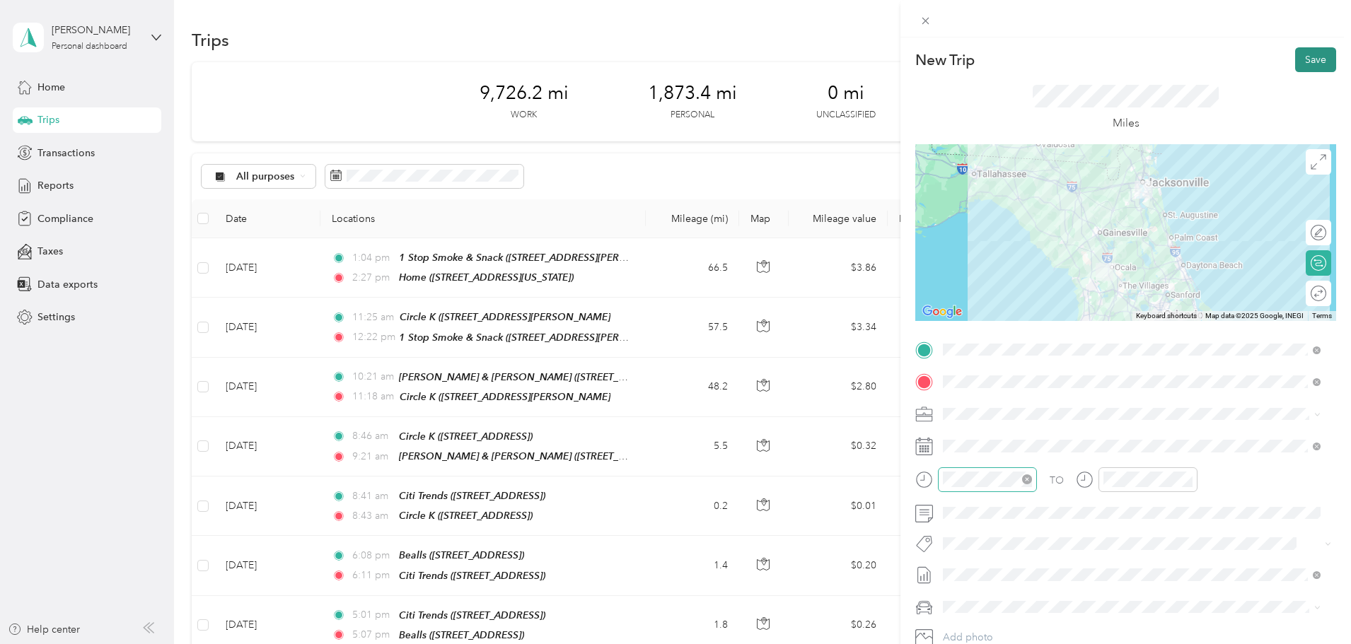
click at [1308, 62] on button "Save" at bounding box center [1315, 59] width 41 height 25
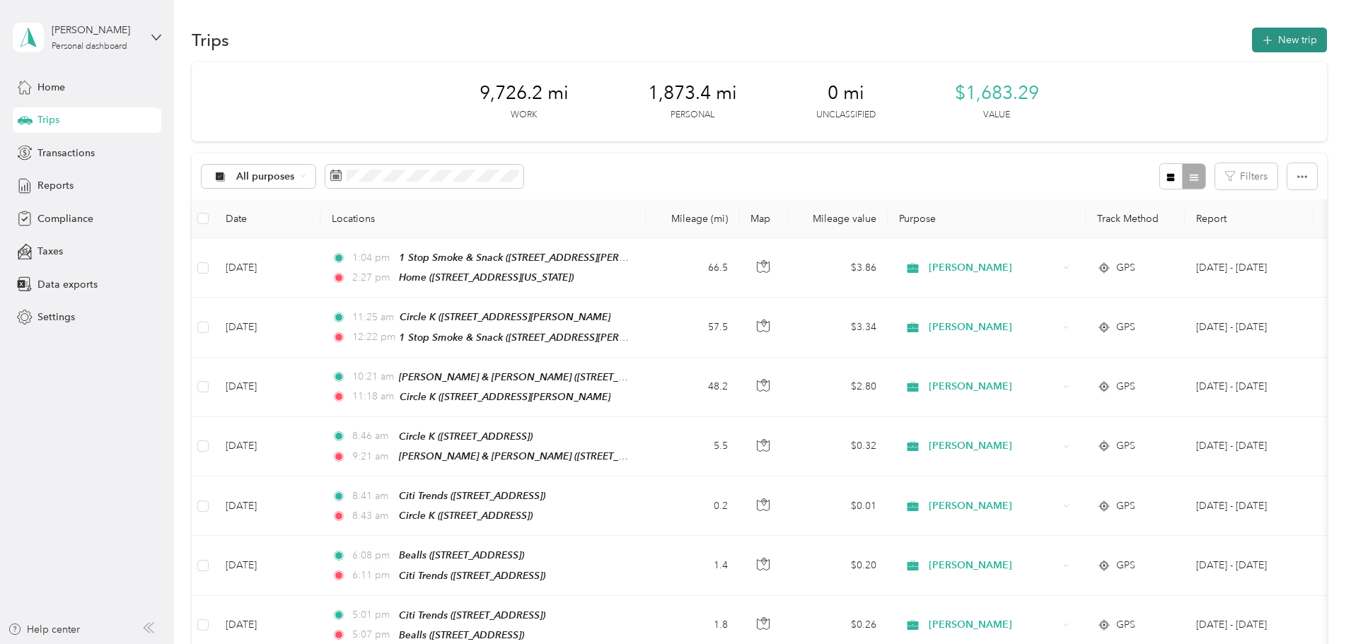
click at [1252, 39] on button "New trip" at bounding box center [1289, 40] width 75 height 25
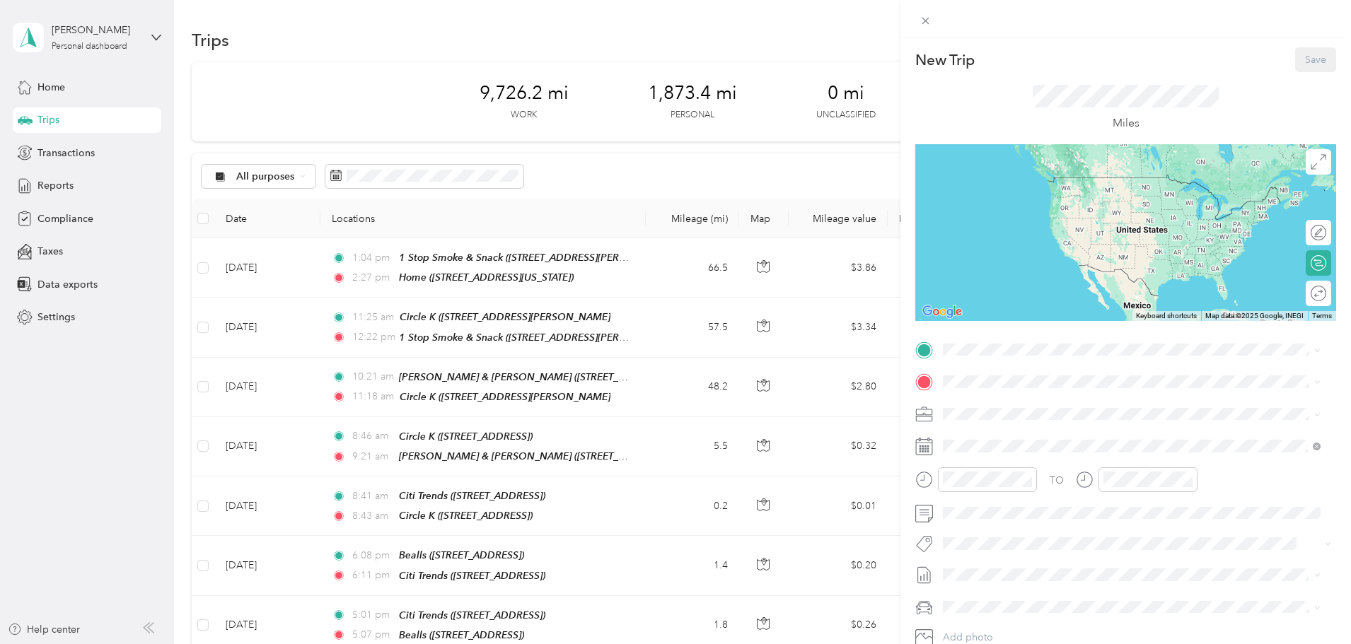
click at [975, 408] on strong "Home" at bounding box center [984, 405] width 28 height 13
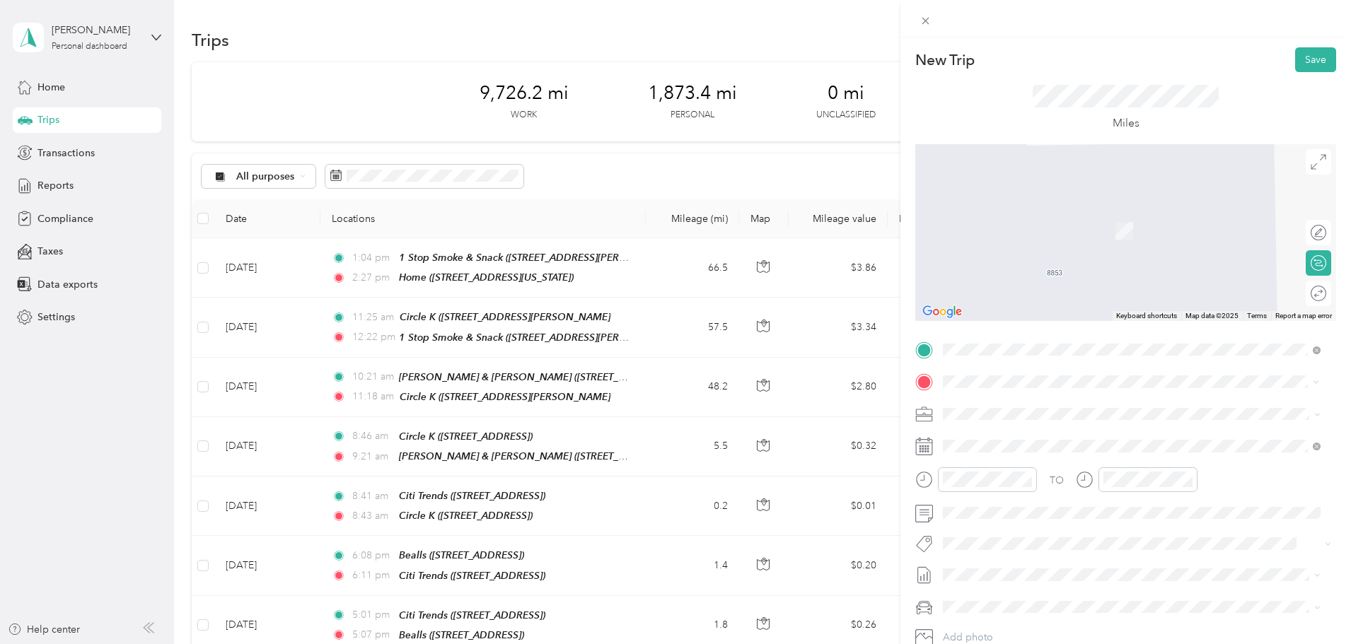
click at [1024, 456] on span "[STREET_ADDRESS][PERSON_NAME]" at bounding box center [1054, 459] width 168 height 12
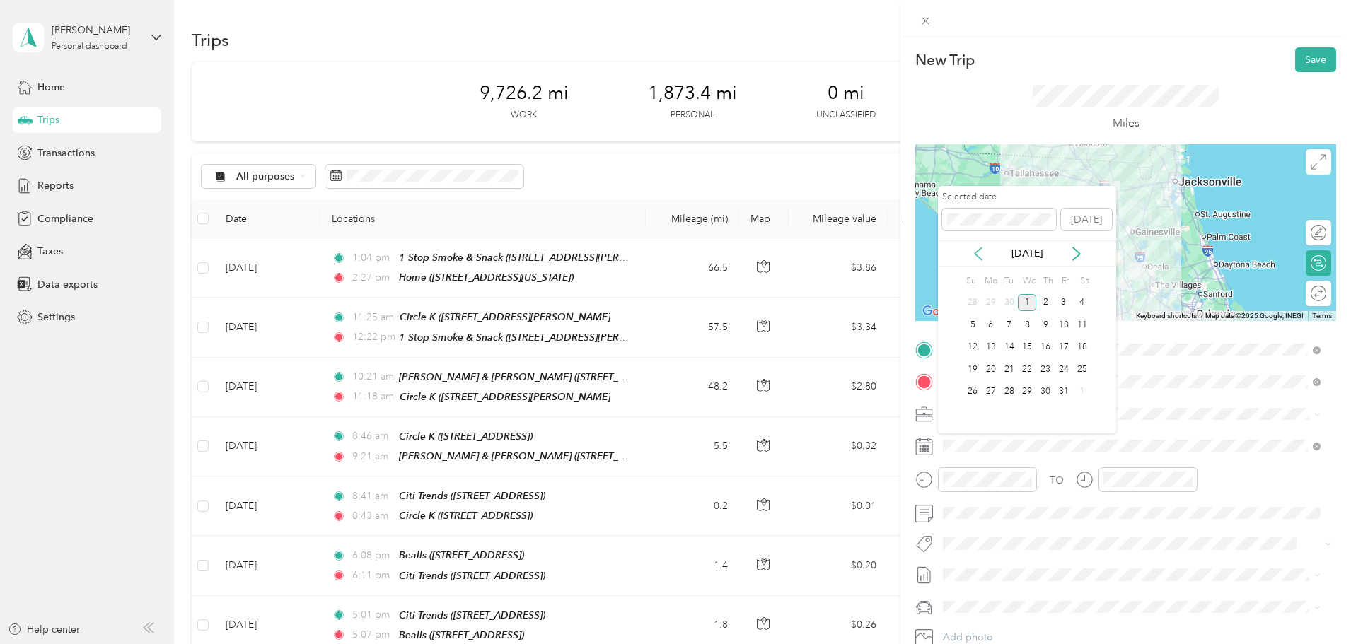
click at [975, 253] on icon at bounding box center [978, 254] width 7 height 13
click at [1046, 343] on div "18" at bounding box center [1045, 348] width 18 height 18
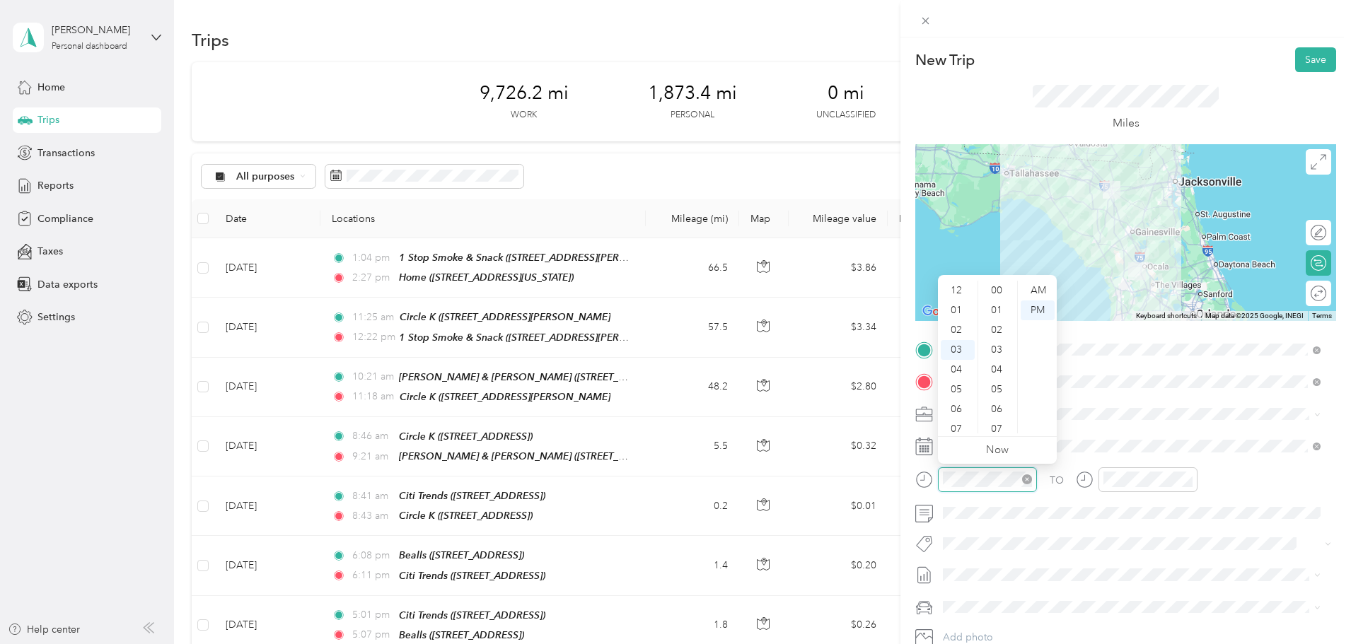
scroll to position [931, 0]
click at [1026, 480] on icon "close-circle" at bounding box center [1027, 480] width 10 height 10
click at [959, 369] on div "07" at bounding box center [958, 370] width 34 height 20
click at [998, 311] on div "30" at bounding box center [998, 308] width 34 height 20
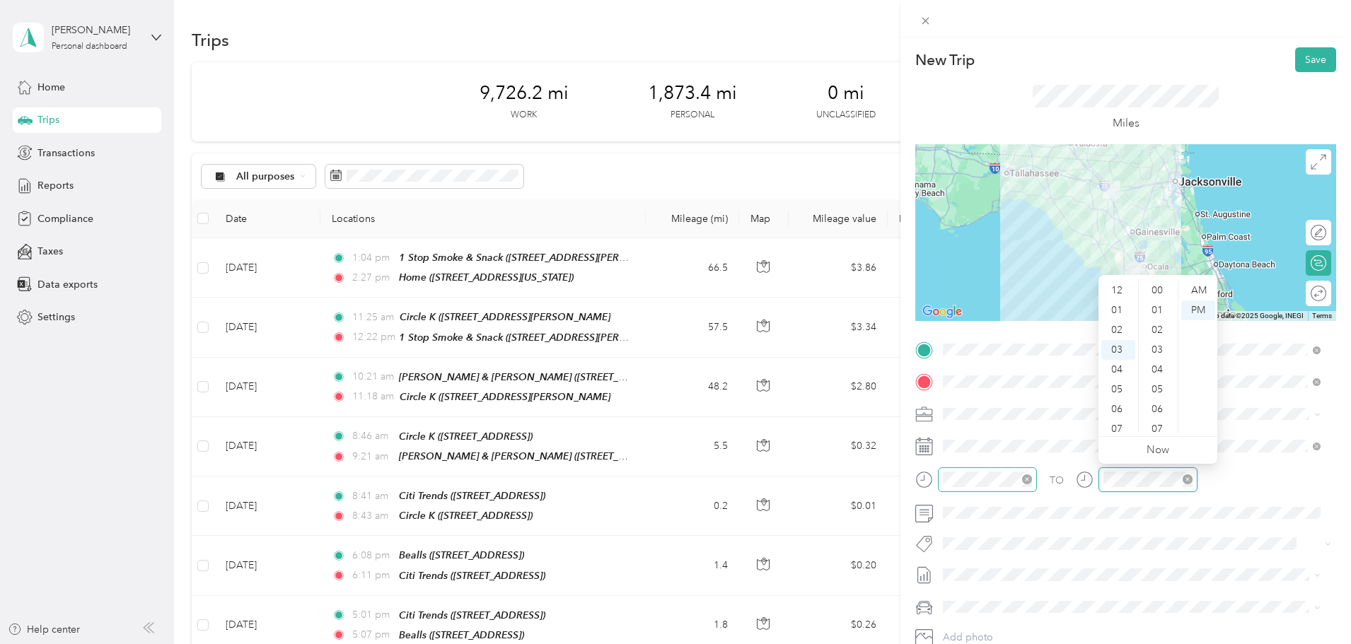
scroll to position [931, 0]
click at [1187, 478] on icon "close-circle" at bounding box center [1188, 480] width 10 height 10
click at [1082, 486] on div at bounding box center [1137, 480] width 122 height 25
click at [1121, 412] on div "09" at bounding box center [1118, 410] width 34 height 20
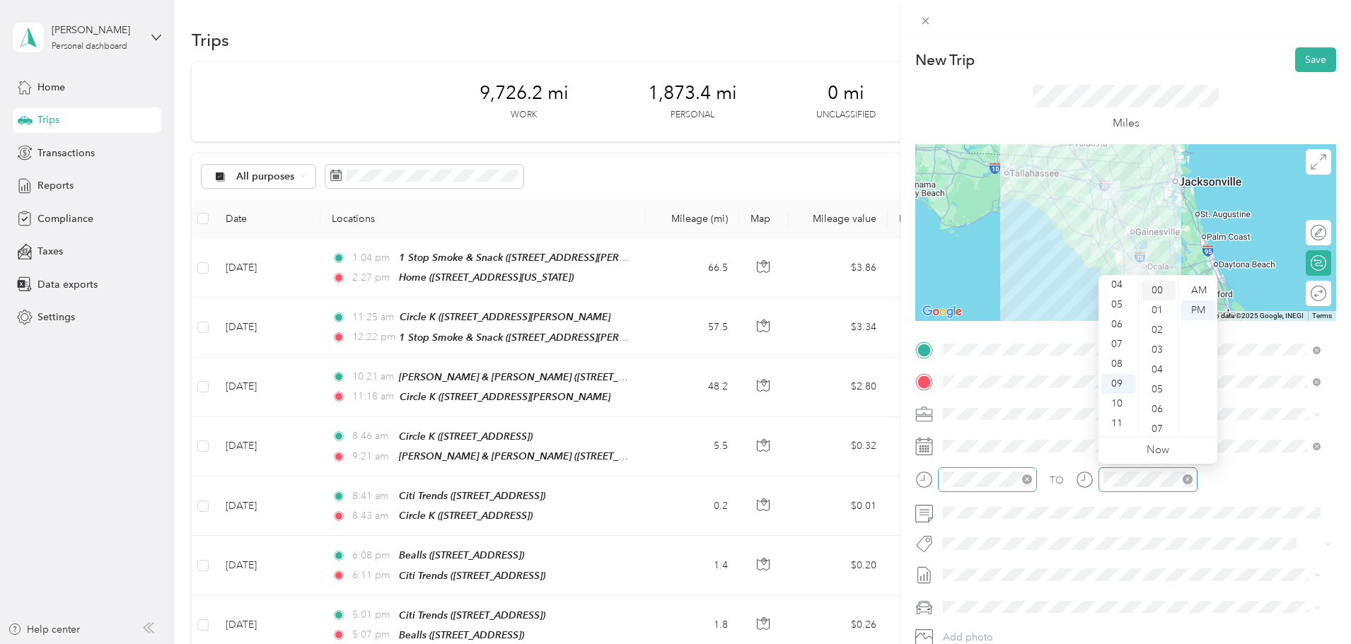
click at [1160, 287] on div "00" at bounding box center [1159, 291] width 34 height 20
click at [1193, 286] on div "AM" at bounding box center [1198, 291] width 34 height 20
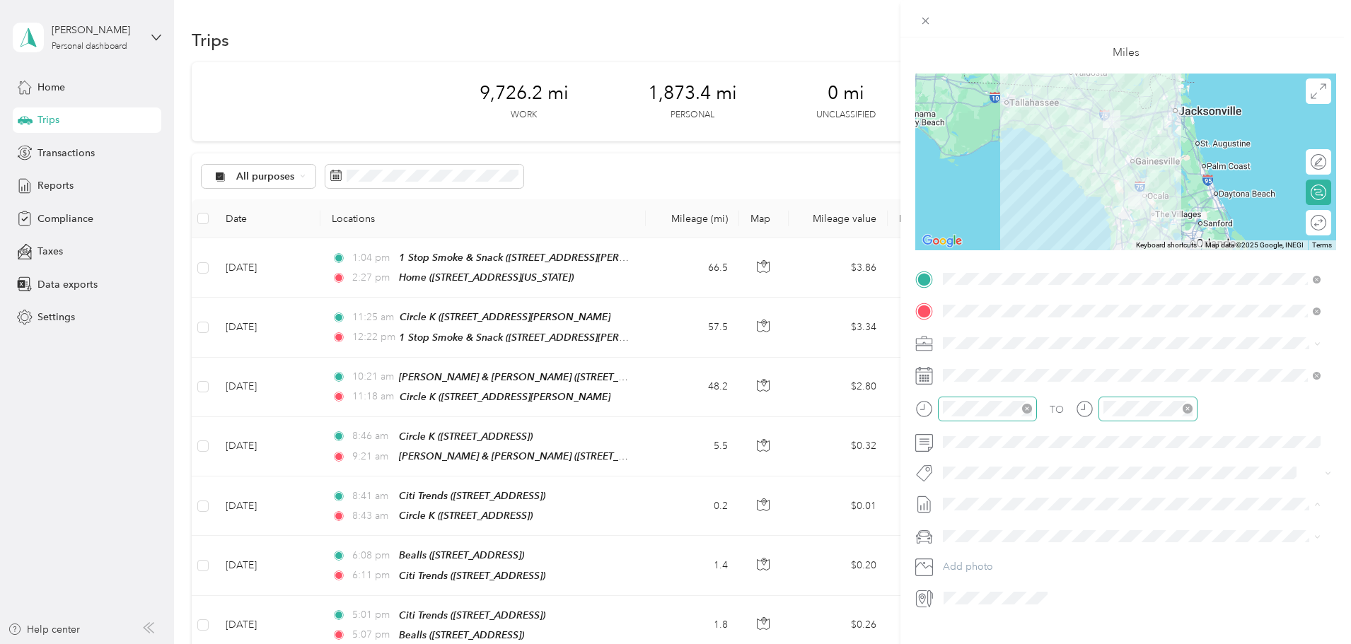
click at [1011, 549] on span "[DATE] - [DATE]" at bounding box center [978, 551] width 71 height 15
click at [991, 588] on div "[PERSON_NAME]-80" at bounding box center [1132, 584] width 368 height 15
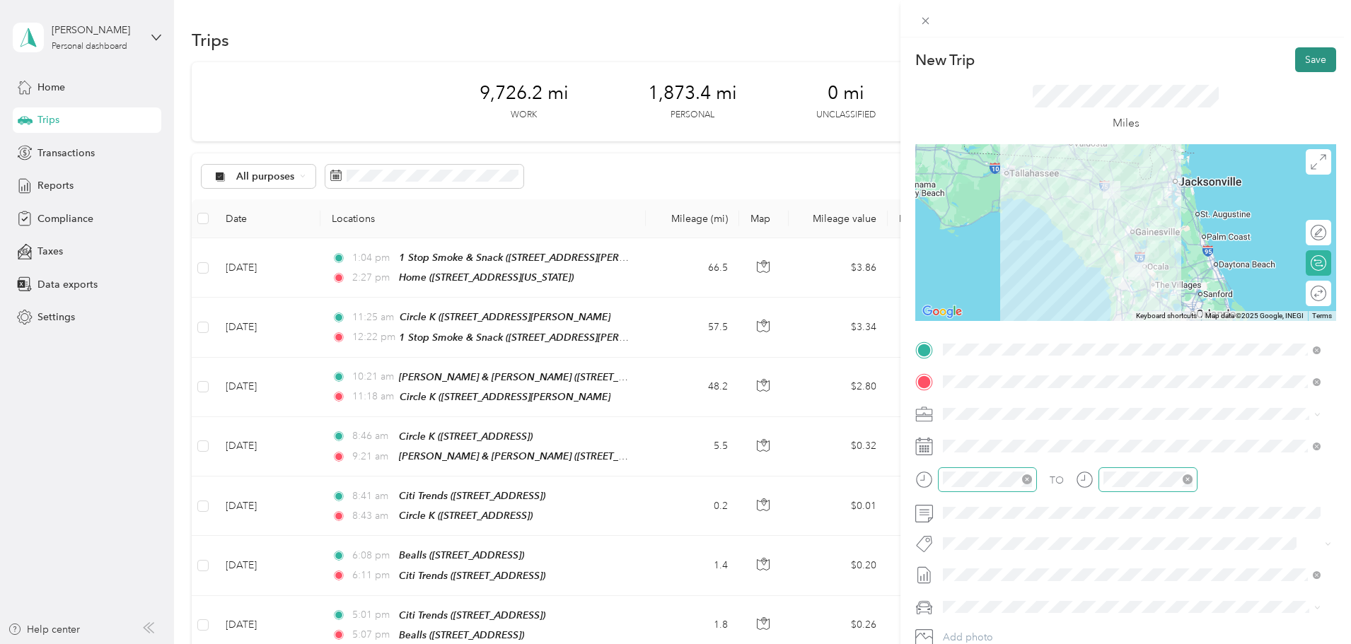
click at [1297, 58] on button "Save" at bounding box center [1315, 59] width 41 height 25
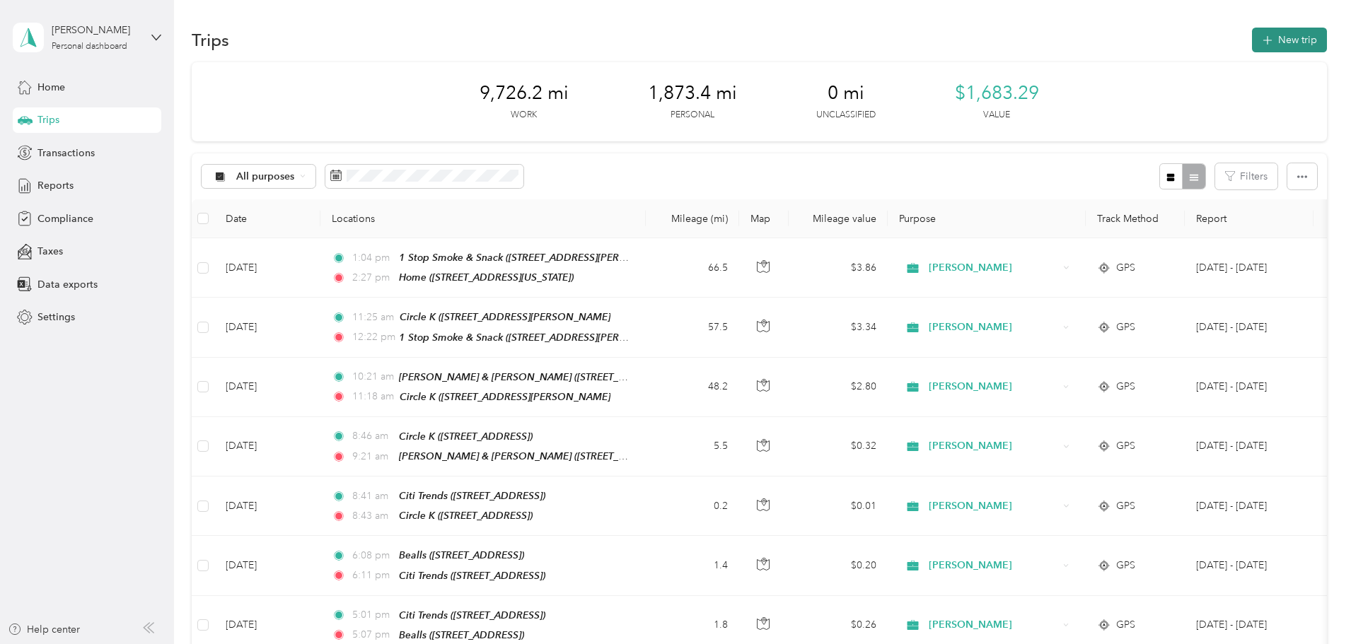
click at [1252, 39] on button "New trip" at bounding box center [1289, 40] width 75 height 25
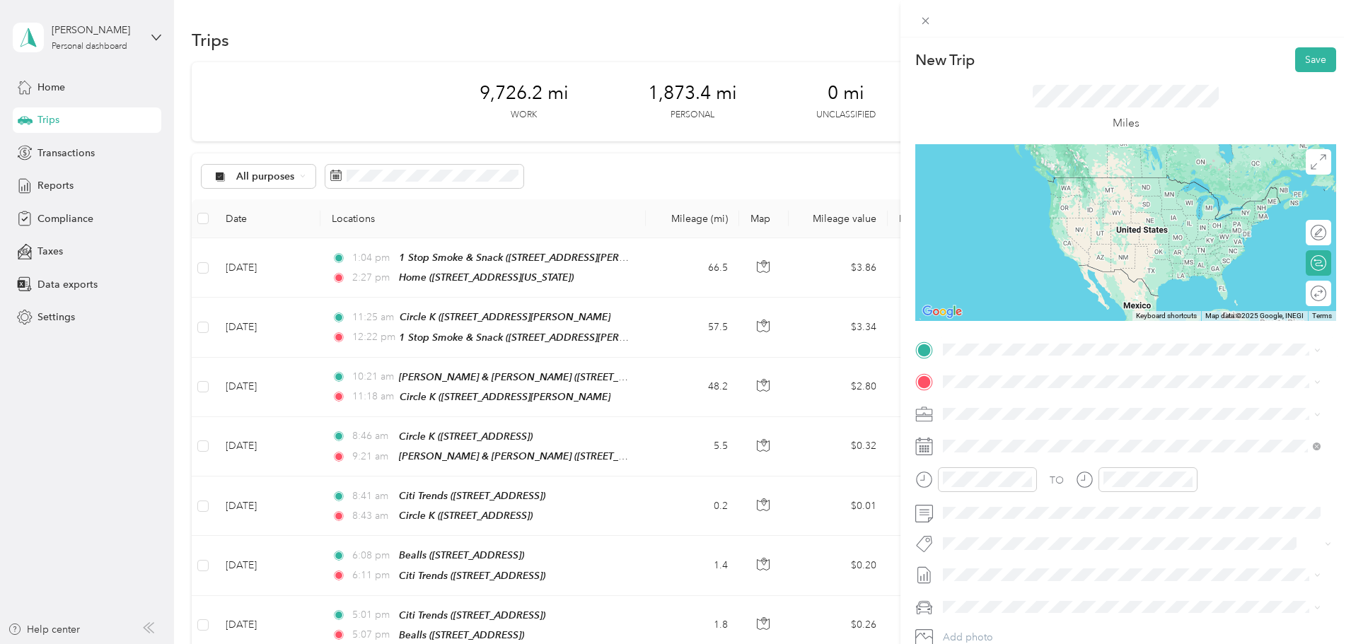
click at [1019, 418] on div "TEAM Southwest [US_STATE] [STREET_ADDRESS][PERSON_NAME]" at bounding box center [1054, 410] width 168 height 35
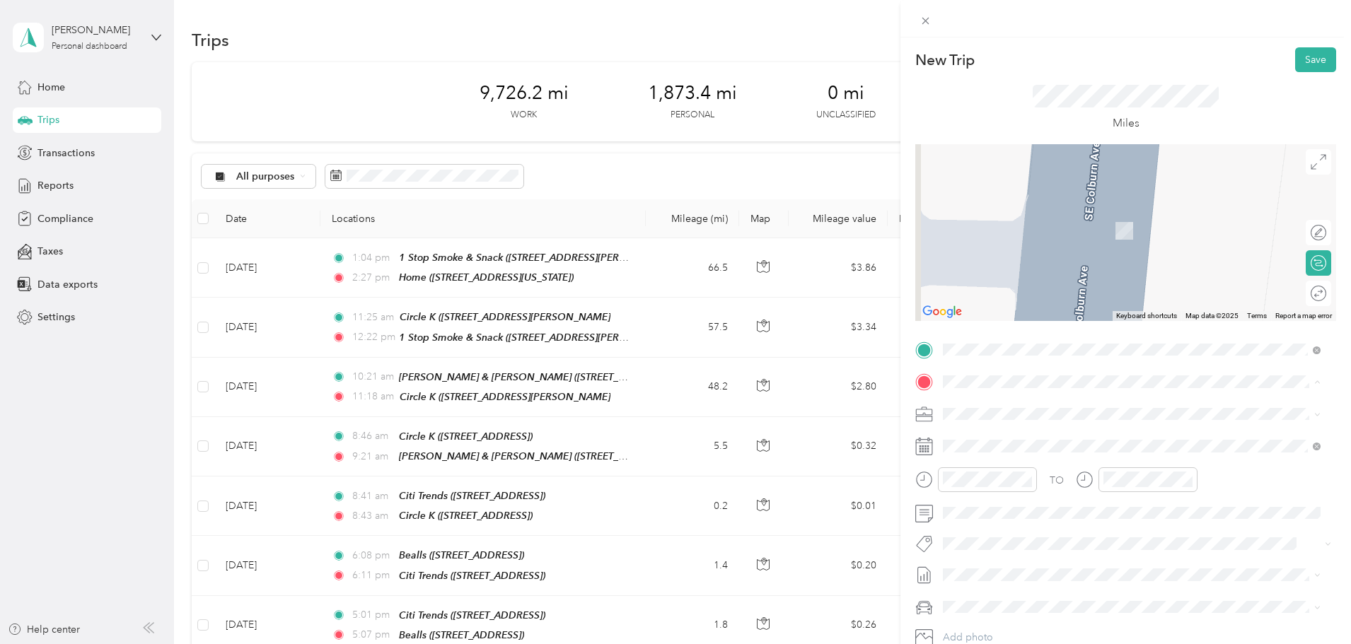
click at [1024, 444] on div "Home [STREET_ADDRESS][US_STATE]" at bounding box center [1040, 447] width 141 height 30
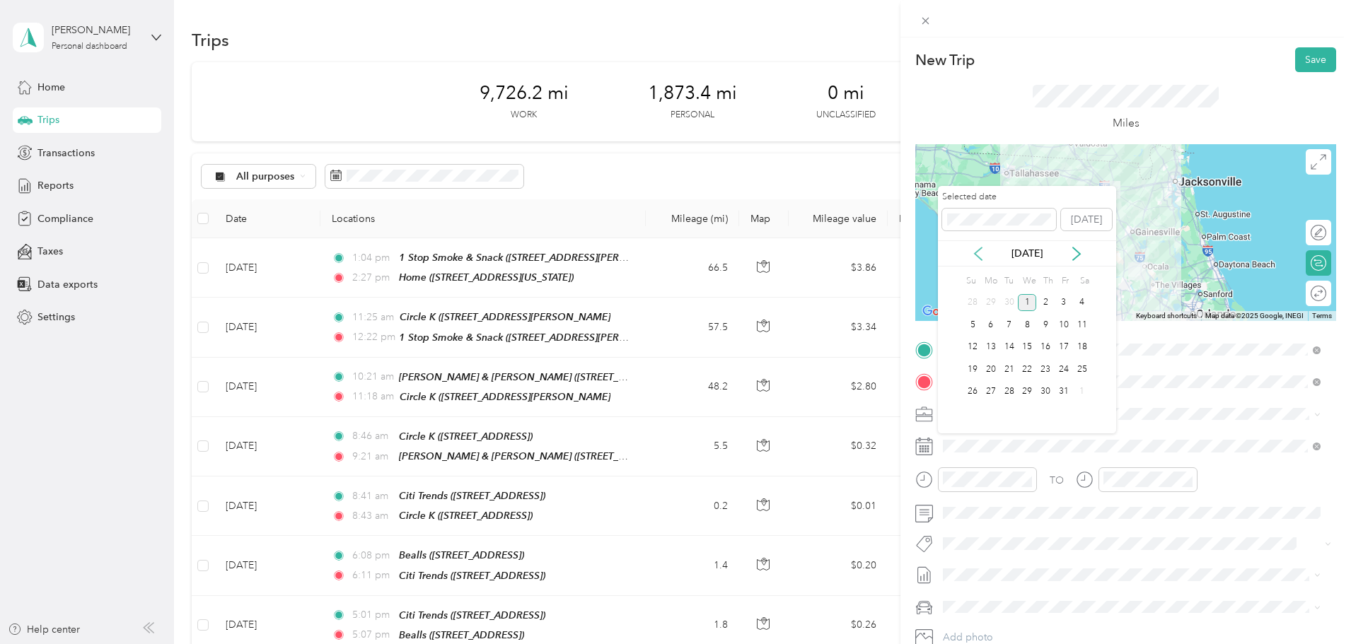
click at [981, 254] on icon at bounding box center [978, 254] width 14 height 14
click at [1050, 350] on div "18" at bounding box center [1045, 348] width 18 height 18
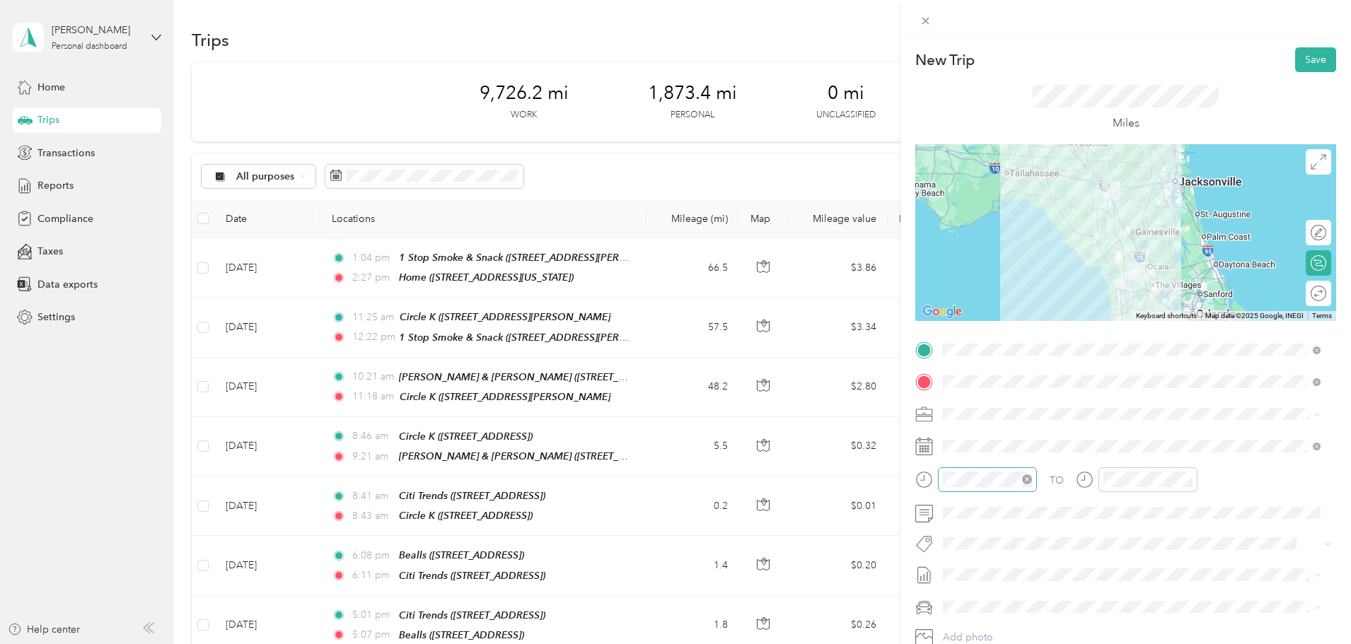
click at [1026, 481] on icon "close-circle" at bounding box center [1027, 480] width 10 height 10
click at [938, 480] on div at bounding box center [987, 480] width 99 height 25
click at [961, 423] on div "11" at bounding box center [958, 424] width 34 height 20
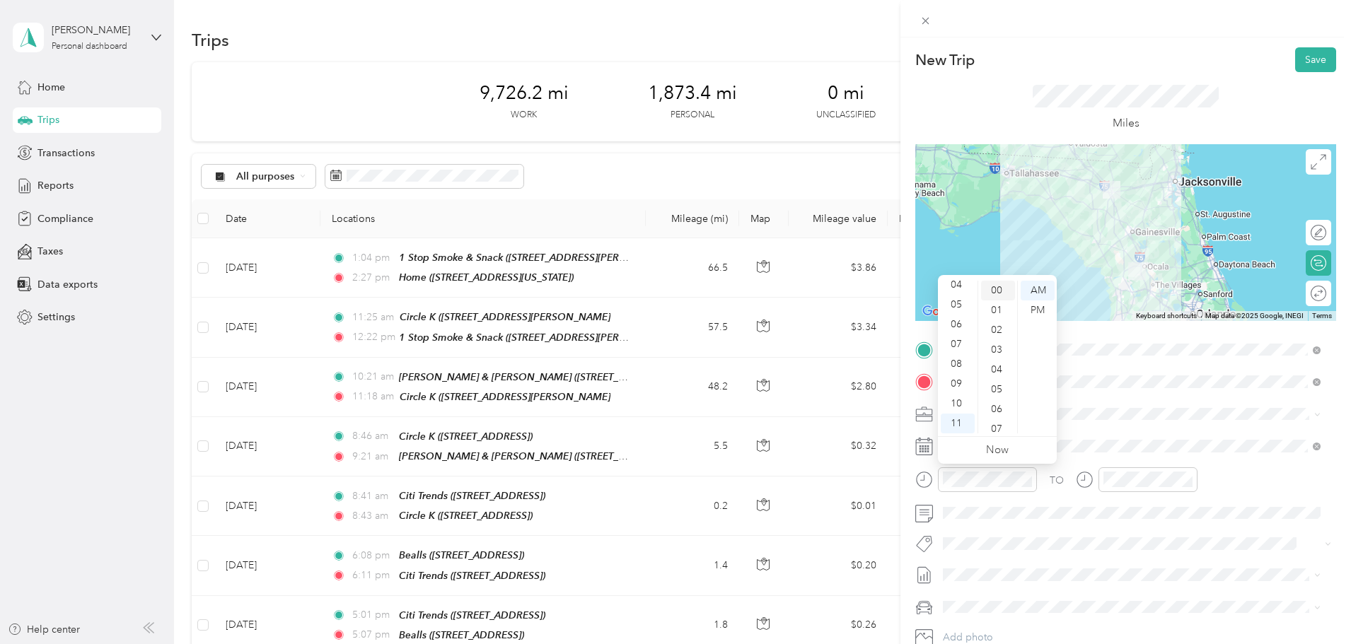
click at [995, 288] on div "00" at bounding box center [998, 291] width 34 height 20
click at [1037, 290] on div "AM" at bounding box center [1038, 291] width 34 height 20
click at [1186, 482] on icon "close-circle" at bounding box center [1188, 480] width 10 height 10
click at [1091, 488] on div at bounding box center [1137, 480] width 122 height 25
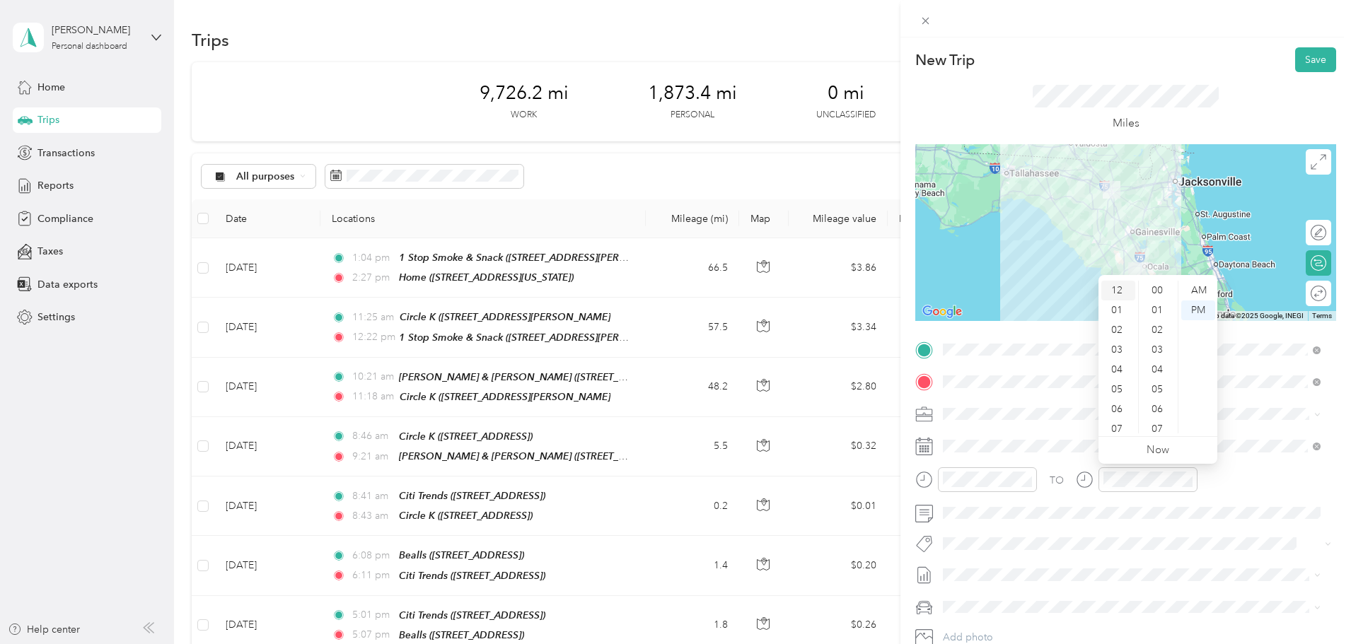
click at [1119, 292] on div "12" at bounding box center [1118, 291] width 34 height 20
click at [1157, 320] on div "30" at bounding box center [1159, 319] width 34 height 20
click at [1194, 312] on div "PM" at bounding box center [1198, 311] width 34 height 20
click at [1196, 311] on div "PM" at bounding box center [1198, 311] width 34 height 20
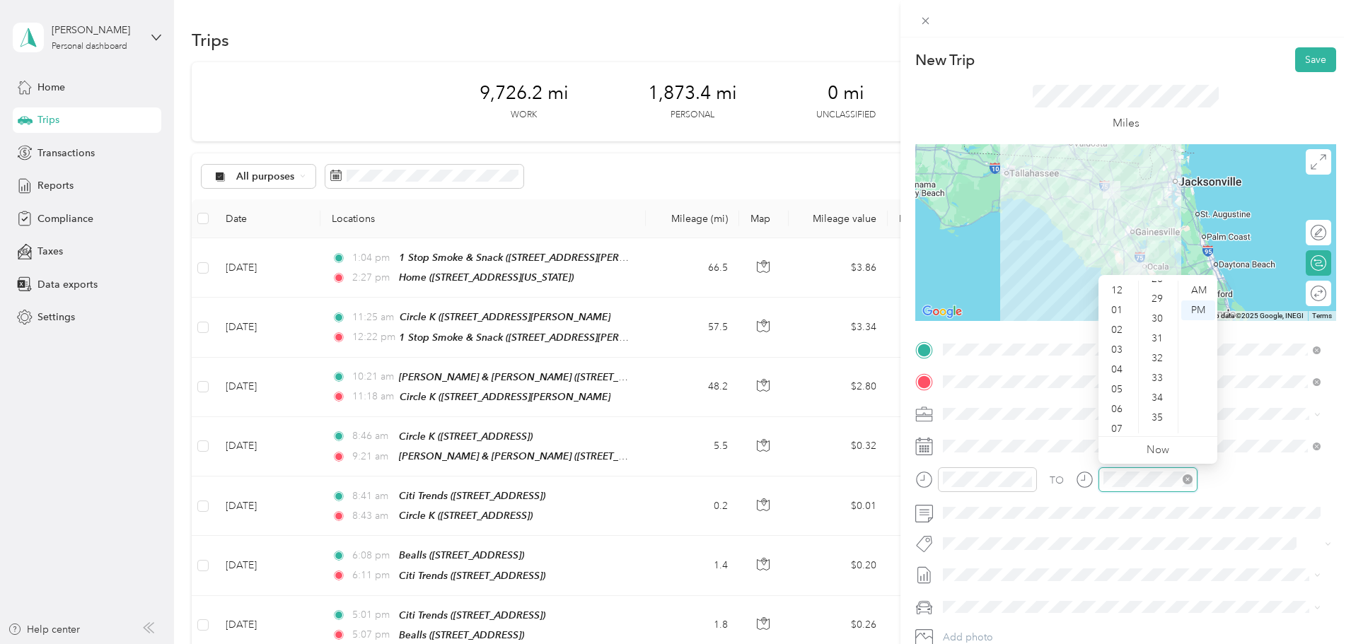
click at [1187, 480] on icon "close-circle" at bounding box center [1188, 480] width 10 height 10
click at [1118, 288] on div "12" at bounding box center [1118, 291] width 34 height 20
click at [1160, 340] on div "30" at bounding box center [1159, 339] width 34 height 20
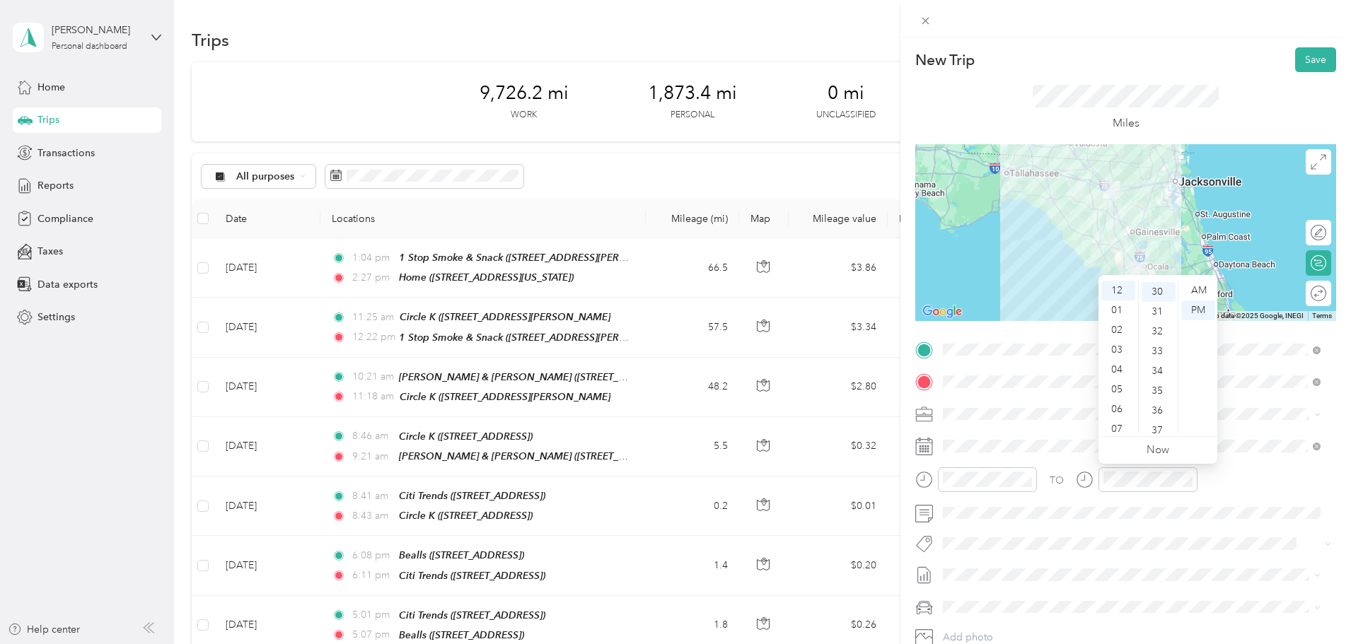
scroll to position [594, 0]
click at [1200, 305] on div "PM" at bounding box center [1198, 311] width 34 height 20
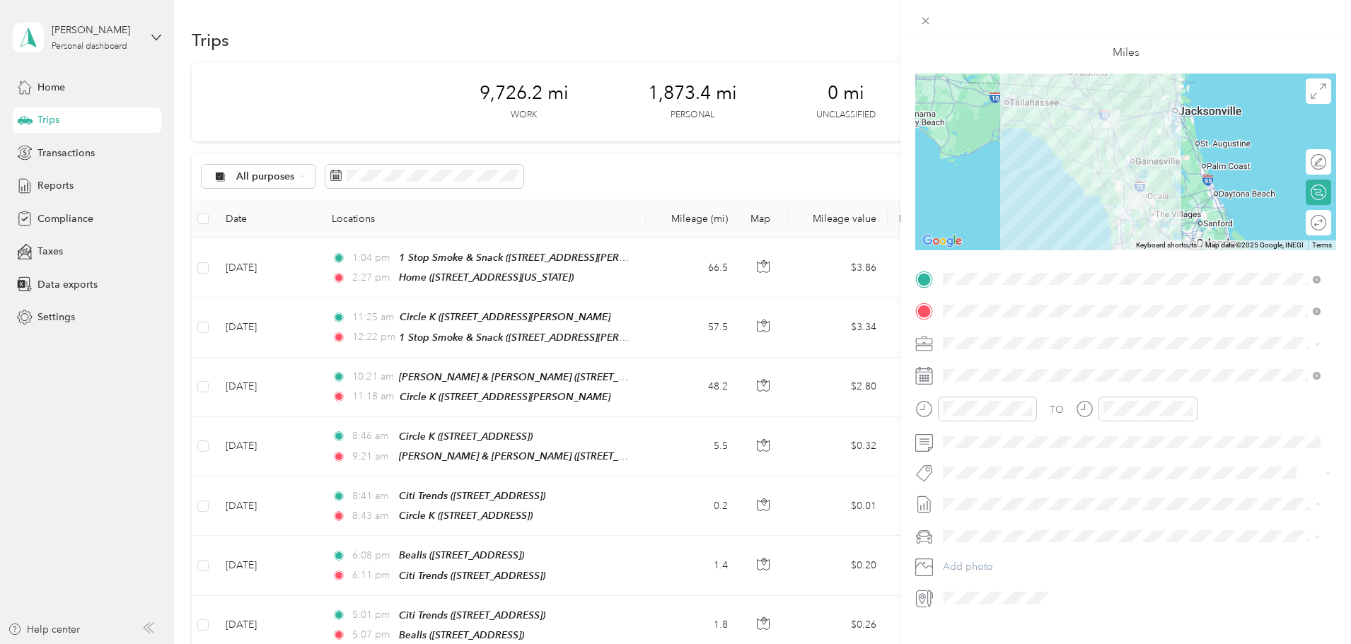
click at [1001, 548] on span "[DATE] - [DATE]" at bounding box center [978, 551] width 71 height 15
click at [993, 588] on span "[PERSON_NAME]-80" at bounding box center [994, 586] width 93 height 12
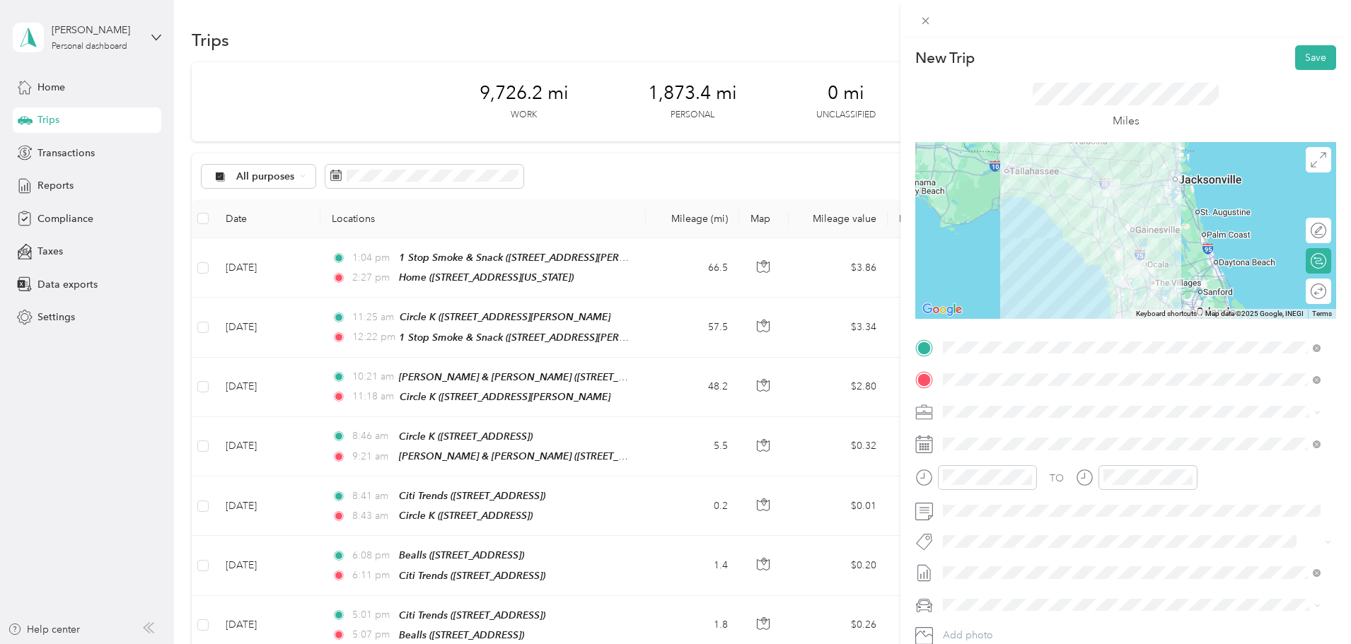
scroll to position [0, 0]
click at [1302, 62] on button "Save" at bounding box center [1315, 59] width 41 height 25
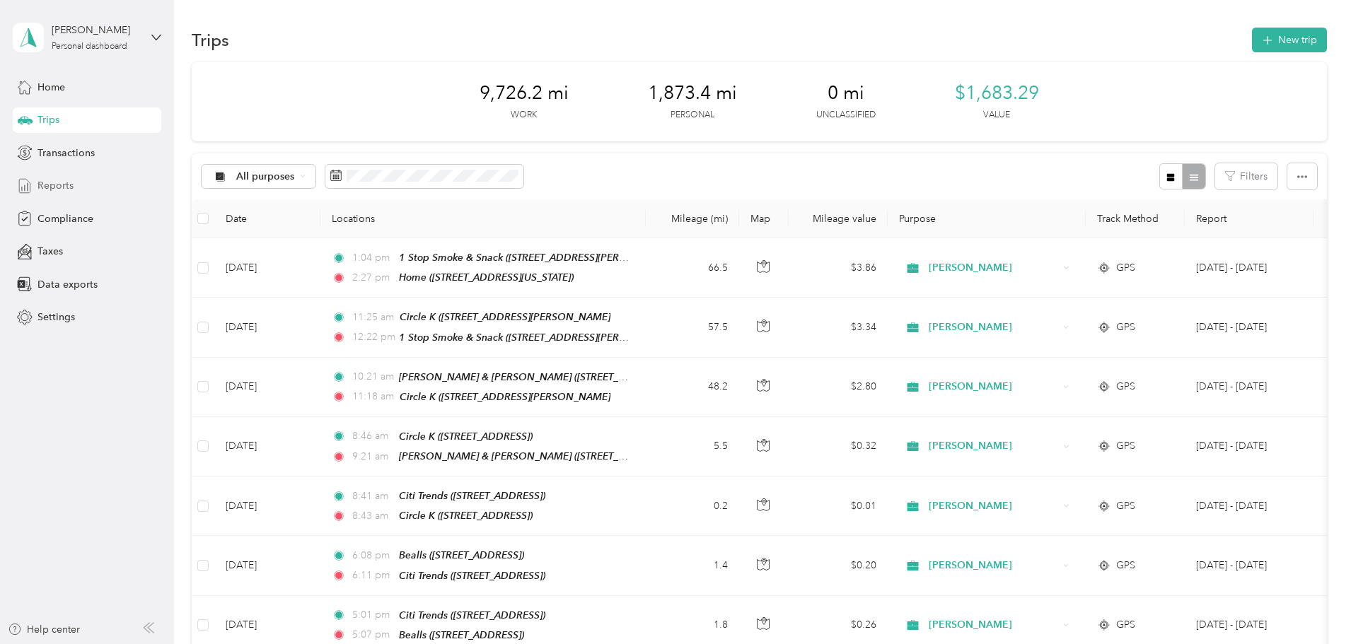
click at [66, 185] on span "Reports" at bounding box center [55, 185] width 36 height 15
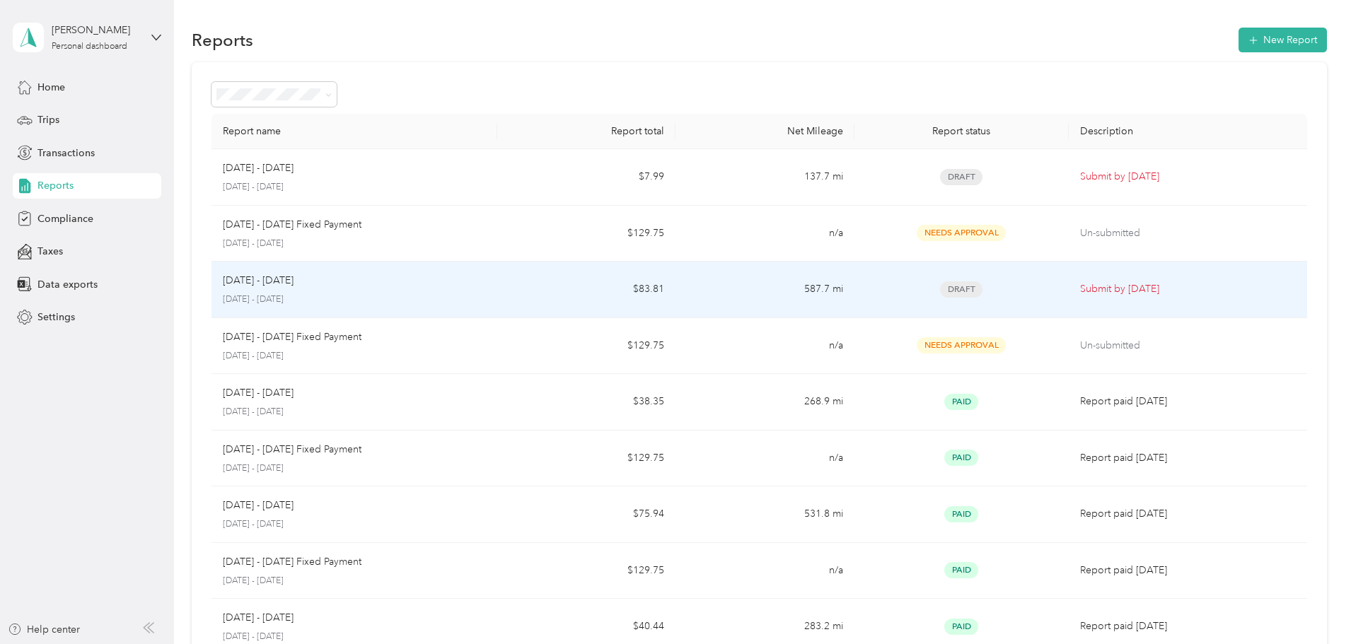
click at [381, 294] on p "[DATE] - [DATE]" at bounding box center [354, 300] width 263 height 13
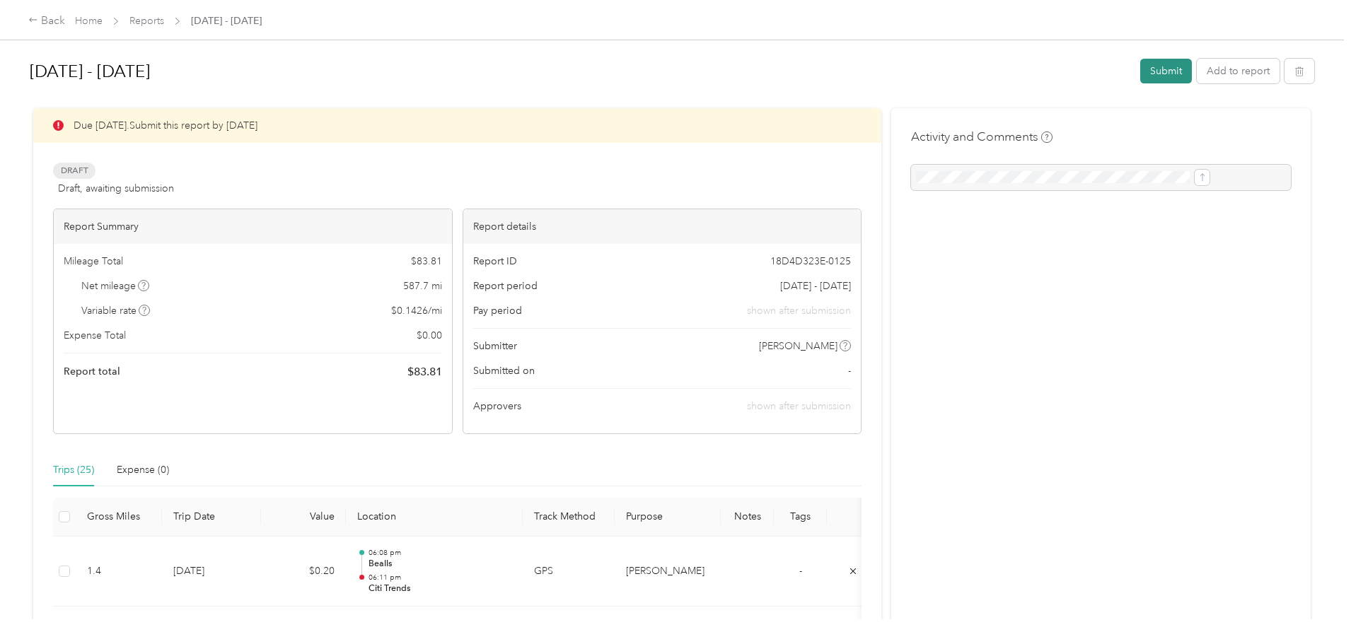
click at [1140, 69] on button "Submit" at bounding box center [1166, 71] width 52 height 25
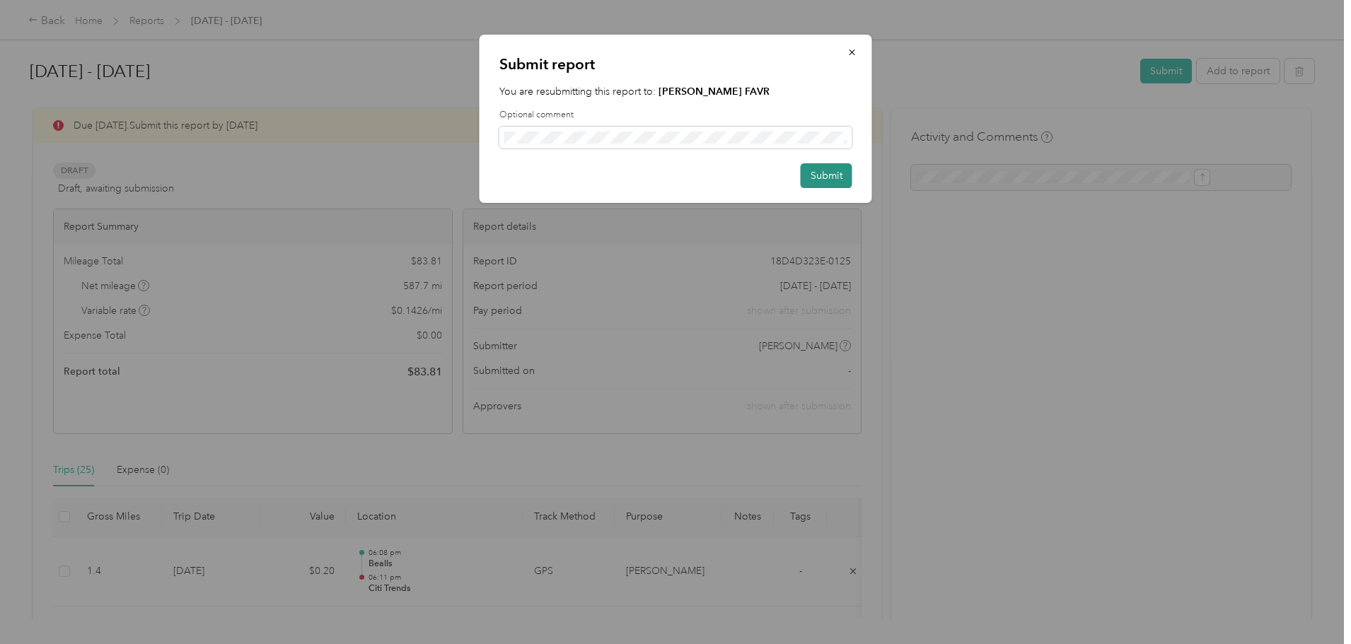
click at [840, 173] on button "Submit" at bounding box center [827, 175] width 52 height 25
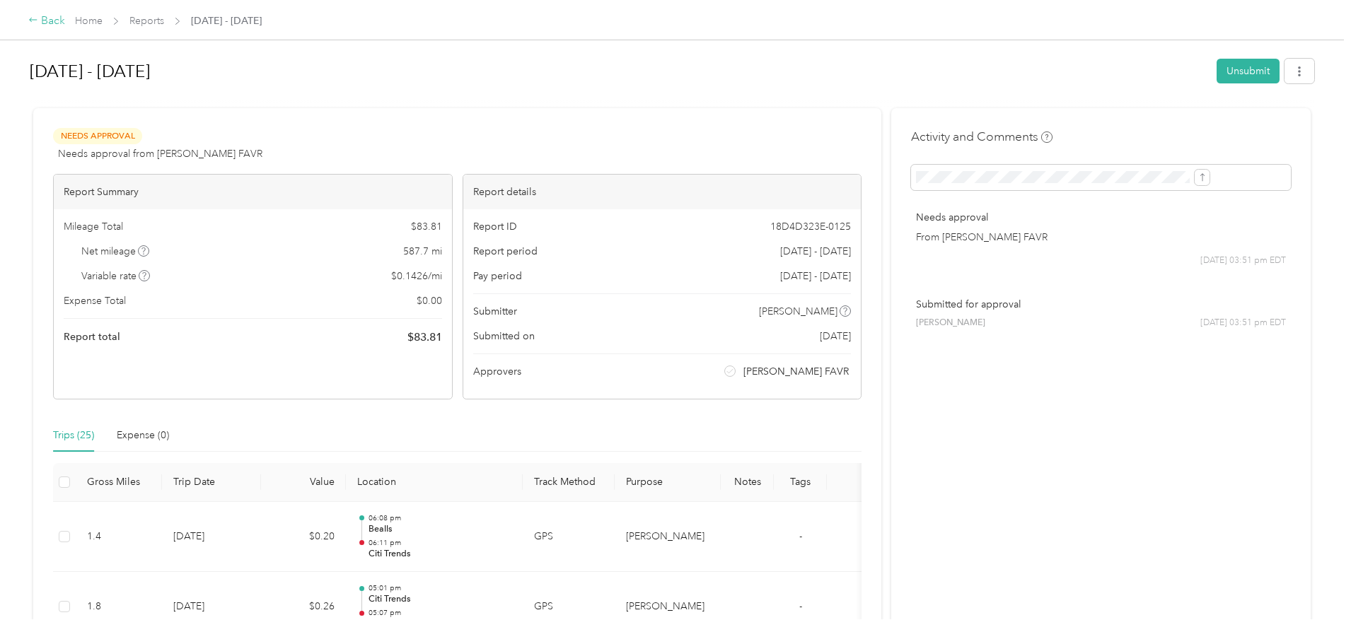
click at [65, 21] on div "Back" at bounding box center [46, 21] width 37 height 17
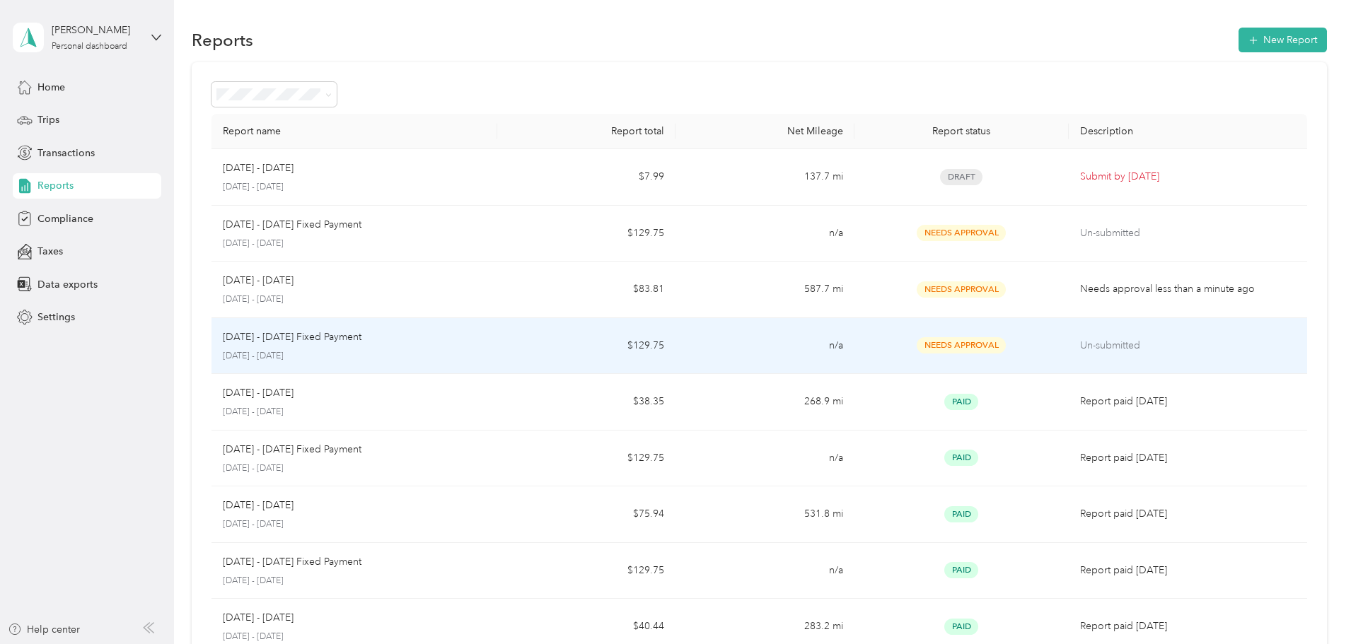
click at [361, 342] on p "[DATE] - [DATE] Fixed Payment" at bounding box center [292, 338] width 139 height 16
